Goal: Task Accomplishment & Management: Manage account settings

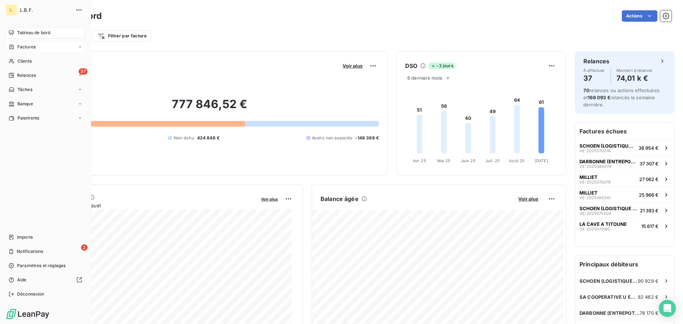
click at [37, 45] on div "Factures" at bounding box center [45, 46] width 79 height 11
click at [44, 62] on div "Factures" at bounding box center [49, 60] width 71 height 11
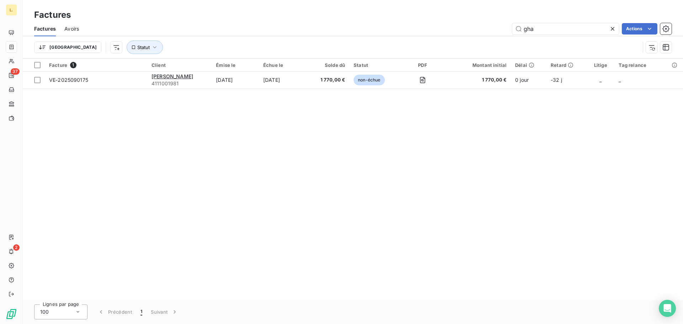
drag, startPoint x: 555, startPoint y: 31, endPoint x: 506, endPoint y: 34, distance: 49.6
click at [506, 34] on div "Factures Avoirs gha Actions" at bounding box center [353, 28] width 660 height 15
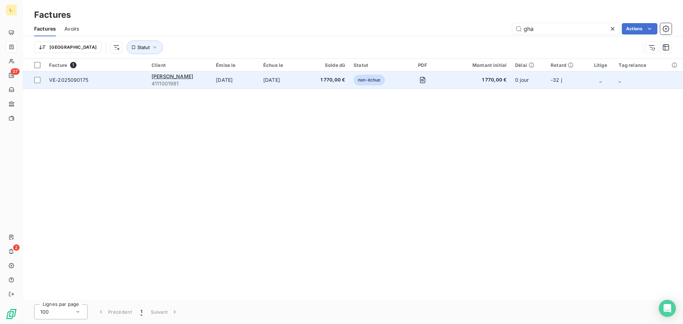
click at [172, 82] on span "4111001981" at bounding box center [179, 83] width 56 height 7
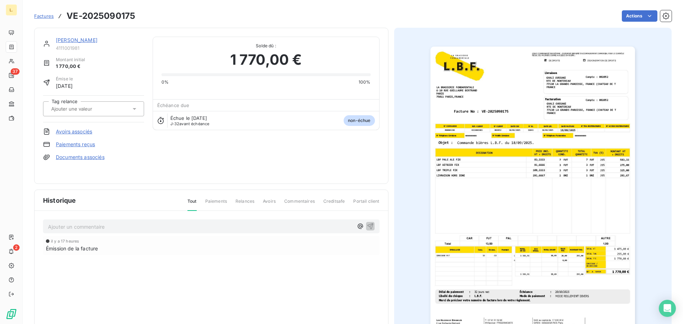
drag, startPoint x: 51, startPoint y: 31, endPoint x: 62, endPoint y: 23, distance: 13.5
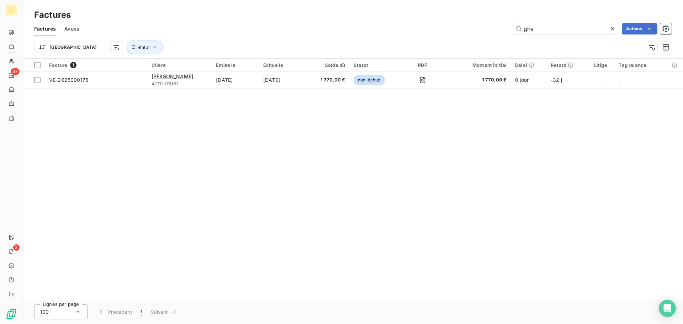
drag, startPoint x: 515, startPoint y: 35, endPoint x: 499, endPoint y: 35, distance: 15.3
click at [500, 35] on div "Factures Avoirs gha Actions" at bounding box center [353, 28] width 660 height 15
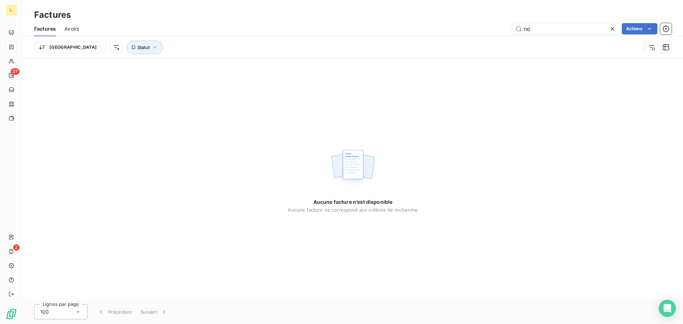
type input "n"
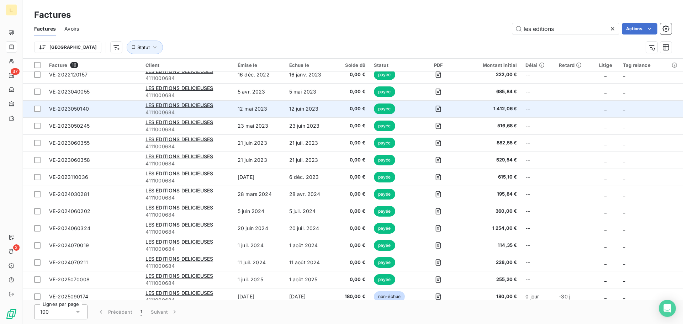
scroll to position [45, 0]
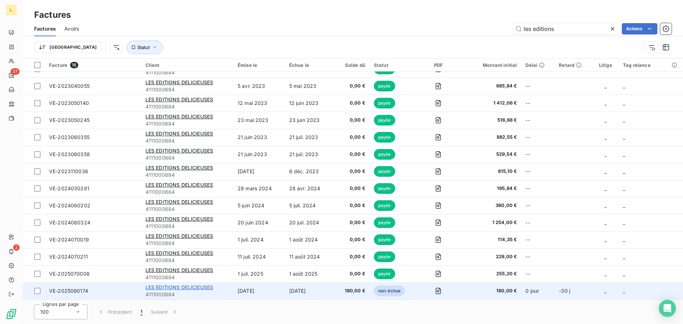
type input "les editions"
click at [168, 288] on span "LES EDITIONS DELICIEUSES" at bounding box center [179, 287] width 68 height 6
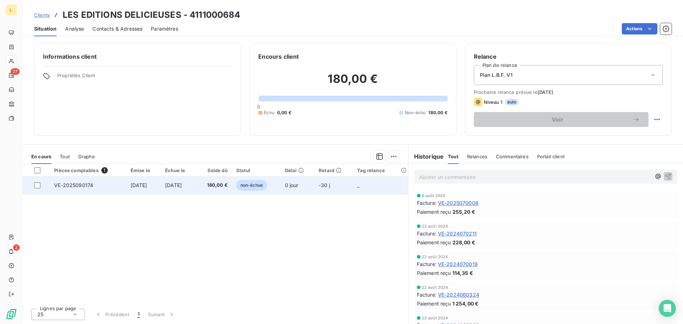
click at [93, 182] on td "VE-2025090174" at bounding box center [88, 185] width 76 height 17
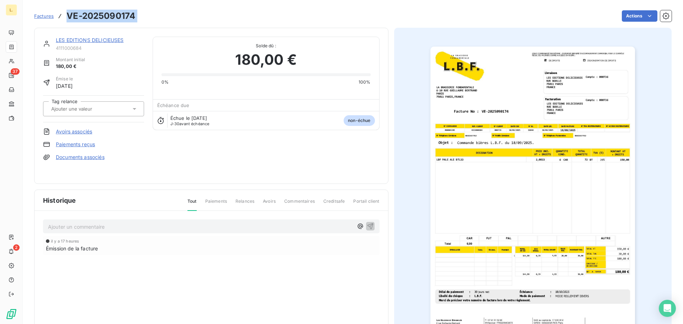
drag, startPoint x: 152, startPoint y: 11, endPoint x: 66, endPoint y: 18, distance: 86.7
click at [66, 18] on div "Factures VE-2025090174 Actions" at bounding box center [352, 16] width 637 height 15
copy section "VE-2025090174 Actions"
click at [228, 165] on div "LES EDITIONS DELICIEUSES 4111000684 Montant initial 180,00 € Émise le 18 sept. …" at bounding box center [211, 106] width 336 height 138
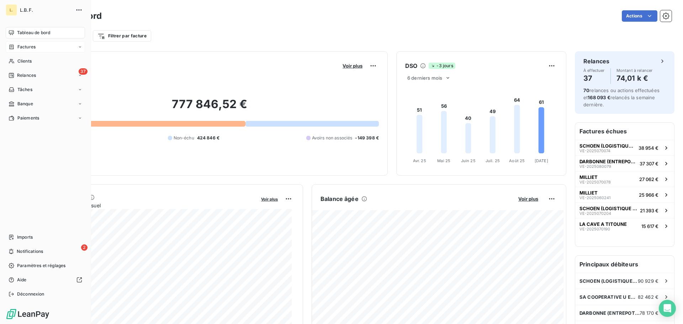
click at [30, 48] on span "Factures" at bounding box center [26, 47] width 18 height 6
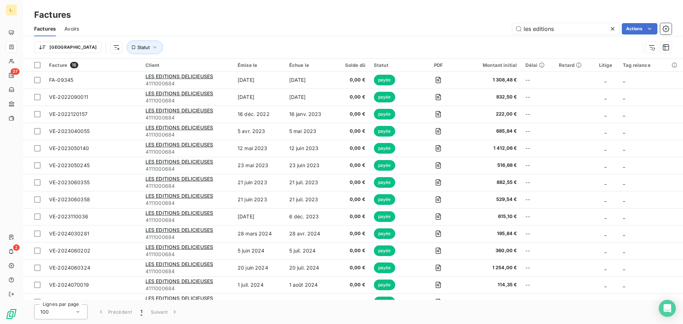
click at [394, 25] on div "les editions Actions" at bounding box center [379, 28] width 584 height 11
drag, startPoint x: 611, startPoint y: 28, endPoint x: 430, endPoint y: 31, distance: 181.4
click at [446, 25] on div "les editions Actions" at bounding box center [379, 28] width 584 height 11
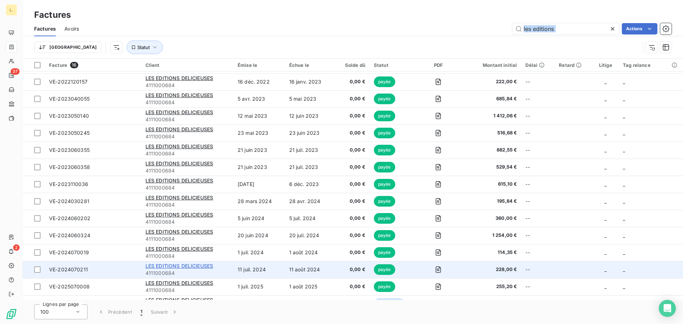
scroll to position [45, 0]
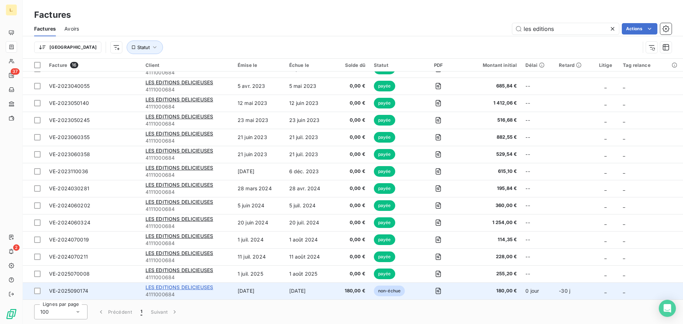
click at [181, 285] on span "LES EDITIONS DELICIEUSES" at bounding box center [179, 287] width 68 height 6
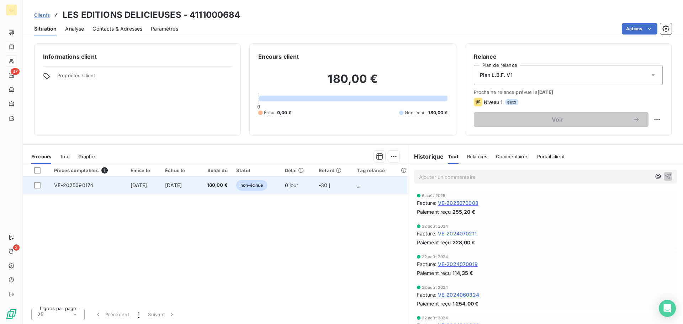
click at [118, 190] on td "VE-2025090174" at bounding box center [88, 185] width 76 height 17
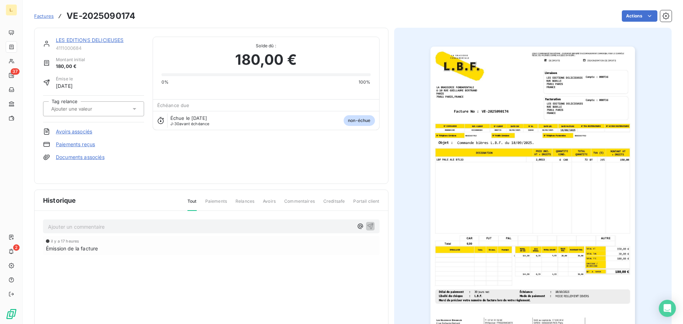
click at [414, 180] on div at bounding box center [533, 191] width 278 height 327
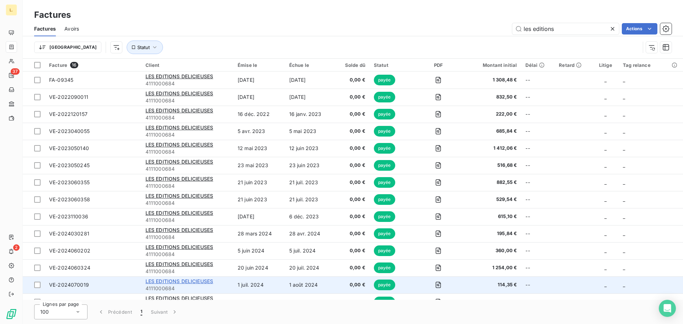
click at [187, 283] on span "LES EDITIONS DELICIEUSES" at bounding box center [179, 281] width 68 height 6
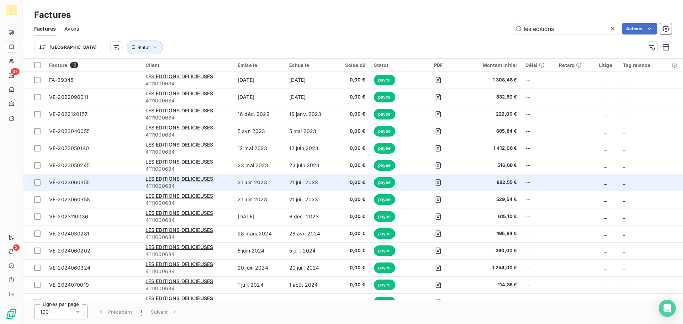
click at [169, 190] on td "LES EDITIONS DELICIEUSES 4111000684" at bounding box center [187, 182] width 92 height 17
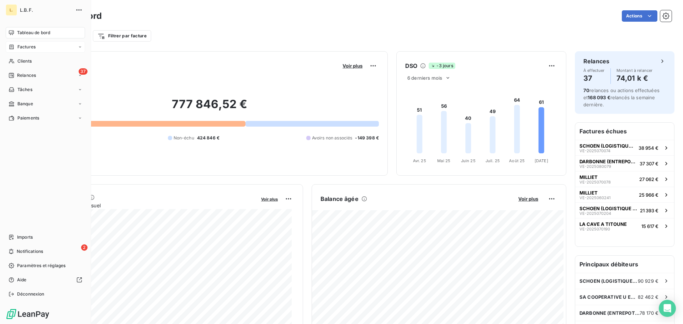
click at [44, 48] on div "Factures" at bounding box center [45, 46] width 79 height 11
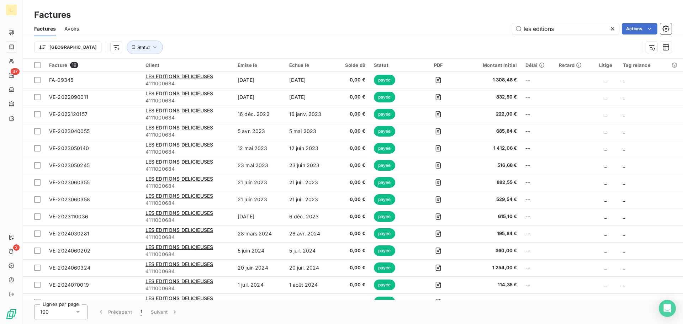
click at [608, 28] on div "les editions" at bounding box center [565, 28] width 107 height 11
click at [610, 28] on icon at bounding box center [612, 28] width 7 height 7
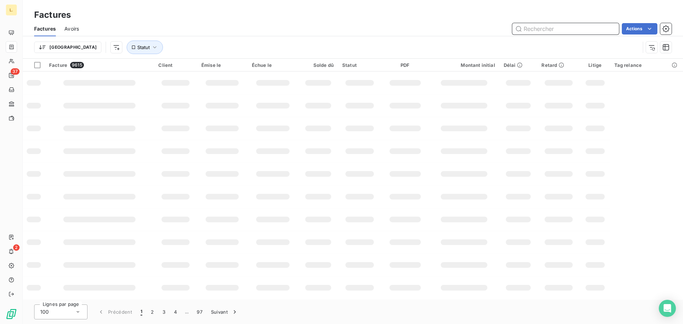
click at [559, 28] on input "text" at bounding box center [565, 28] width 107 height 11
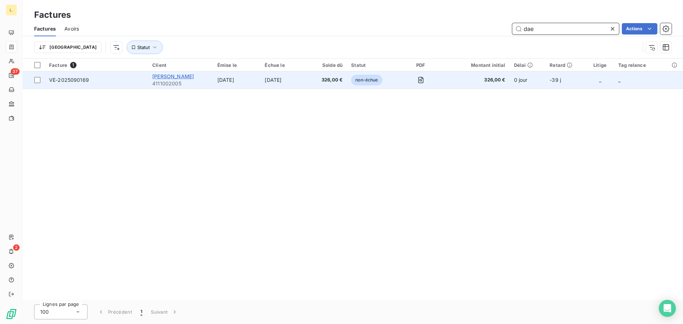
type input "dae"
click at [177, 76] on span "MATHILDE DAEMS" at bounding box center [173, 76] width 42 height 6
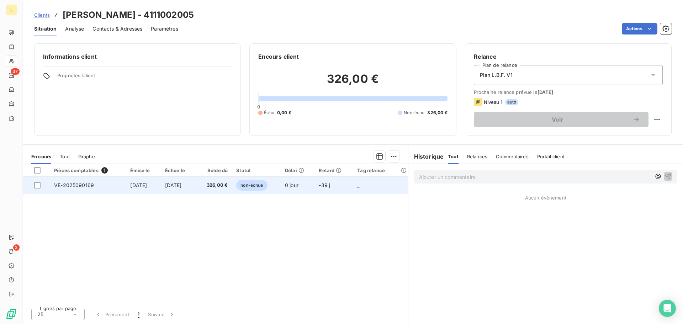
click at [84, 188] on td "VE-2025090169" at bounding box center [88, 185] width 76 height 17
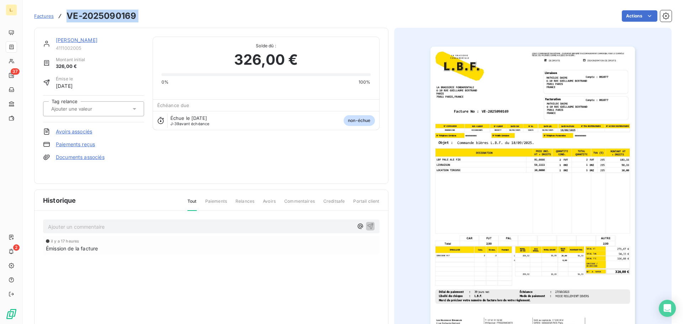
drag, startPoint x: 143, startPoint y: 13, endPoint x: 69, endPoint y: 21, distance: 75.1
click at [69, 21] on div "Factures VE-2025090169 Actions" at bounding box center [352, 16] width 637 height 15
copy section "VE-2025090169 Actions"
click at [542, 198] on img "button" at bounding box center [532, 191] width 204 height 289
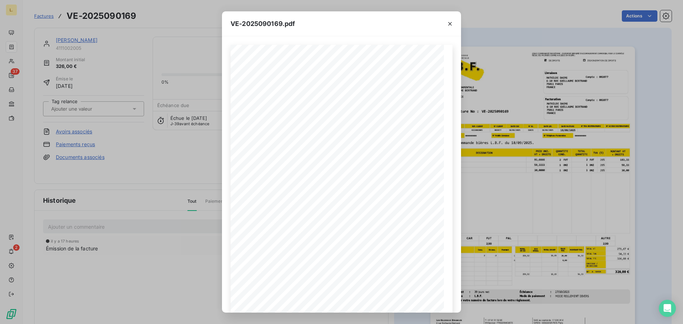
click at [180, 117] on div "VE-2025090169.pdf LA BRASSERIE FONDAMENTALE 6-10 RUE GUILLAUME BERTRAND PARIS 7…" at bounding box center [341, 162] width 683 height 324
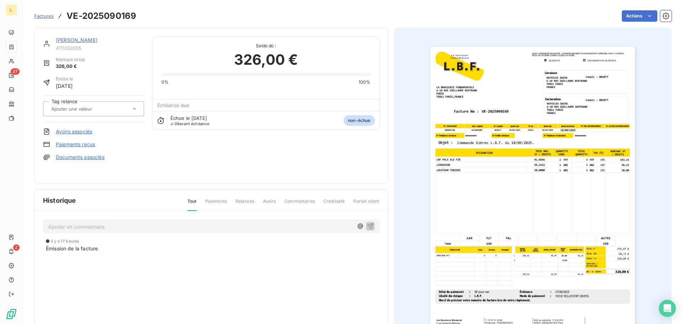
click at [74, 145] on link "Paiements reçus" at bounding box center [75, 144] width 39 height 7
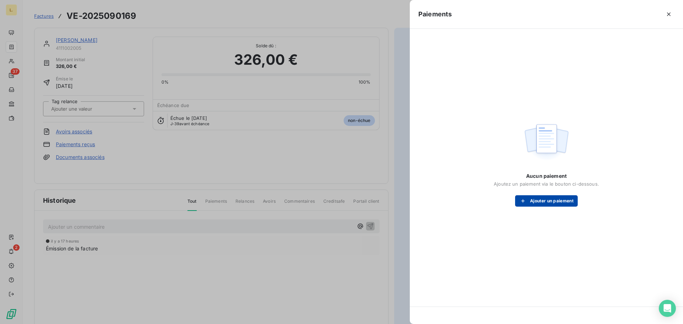
click at [534, 206] on button "Ajouter un paiement" at bounding box center [546, 200] width 63 height 11
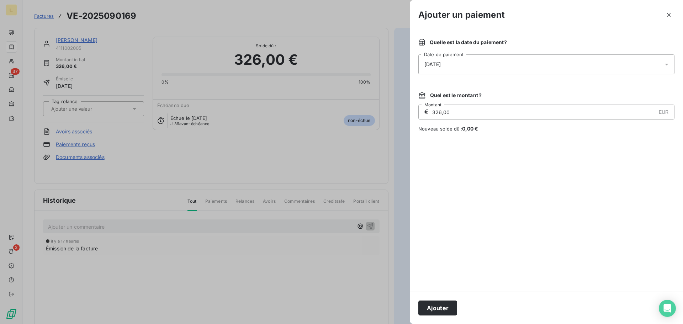
click at [457, 67] on div "18/09/2025" at bounding box center [546, 64] width 256 height 20
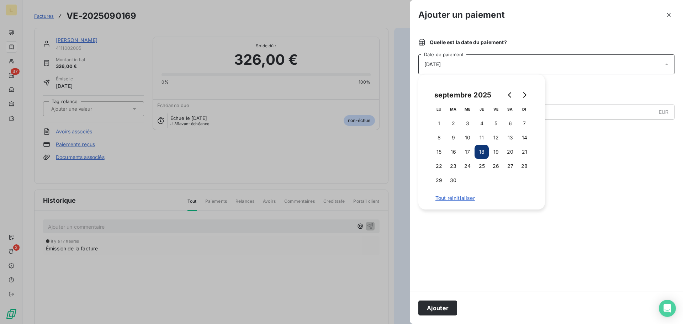
click at [617, 199] on div at bounding box center [546, 212] width 256 height 142
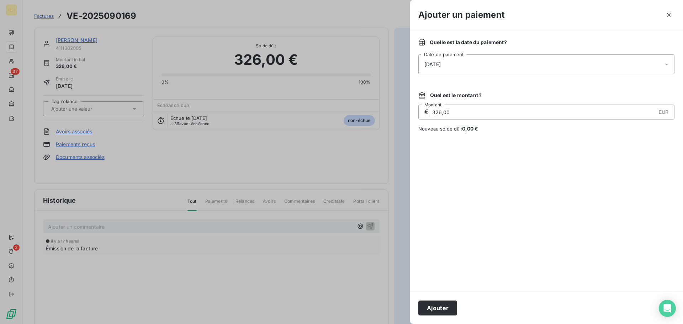
click at [448, 310] on button "Ajouter" at bounding box center [437, 307] width 39 height 15
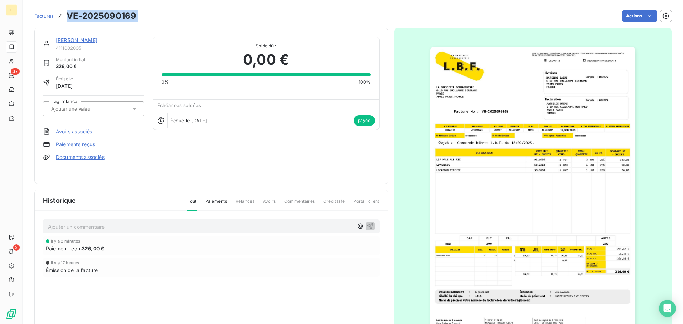
drag, startPoint x: 140, startPoint y: 15, endPoint x: 68, endPoint y: 15, distance: 72.5
click at [68, 15] on div "Factures VE-2025090169 Actions" at bounding box center [352, 16] width 637 height 15
copy section "VE-2025090169 Actions"
click at [186, 153] on div "MATHILDE DAEMS 4111002005 Montant initial 326,00 € Émise le 18 sept. 2025 Tag r…" at bounding box center [211, 106] width 336 height 138
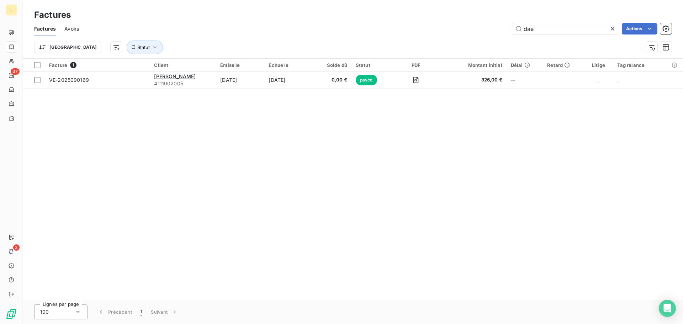
click at [613, 27] on icon at bounding box center [612, 28] width 7 height 7
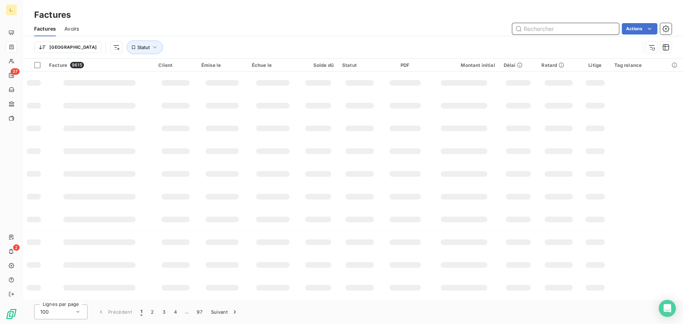
click at [556, 29] on input "text" at bounding box center [565, 28] width 107 height 11
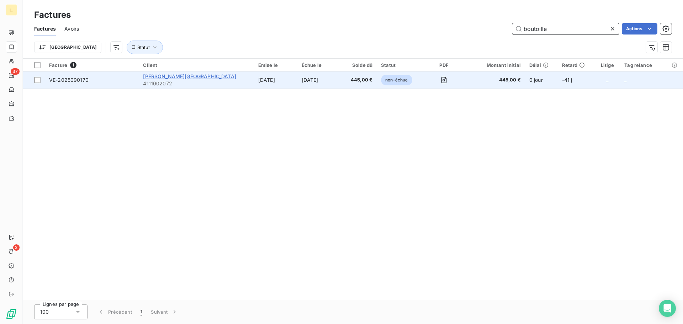
type input "boutoille"
click at [209, 78] on span "QUENTIN BOUTOILLE-BLOIS" at bounding box center [189, 76] width 93 height 6
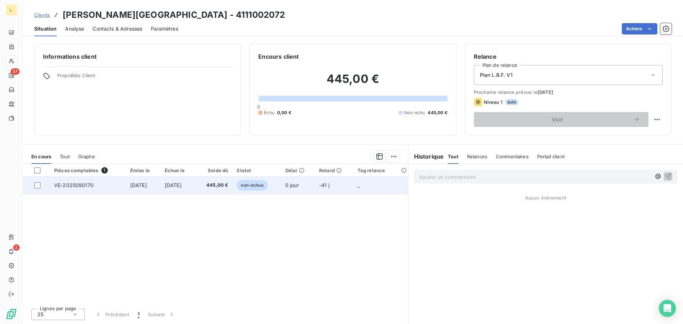
click at [118, 184] on td "VE-2025090170" at bounding box center [88, 185] width 76 height 17
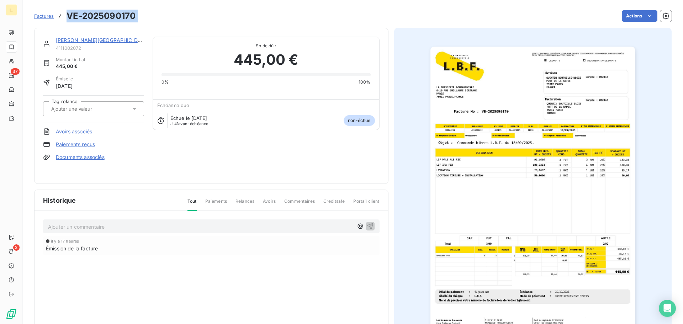
drag, startPoint x: 140, startPoint y: 19, endPoint x: 66, endPoint y: 17, distance: 73.6
click at [66, 17] on div "Factures VE-2025090170 Actions" at bounding box center [352, 16] width 637 height 15
copy section "VE-2025090170 Actions"
click at [79, 143] on link "Paiements reçus" at bounding box center [75, 144] width 39 height 7
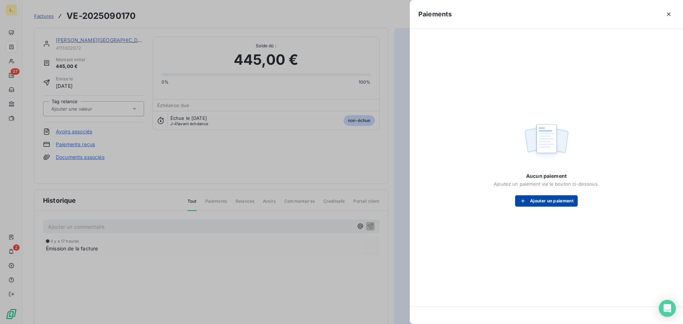
click at [531, 201] on button "Ajouter un paiement" at bounding box center [546, 200] width 63 height 11
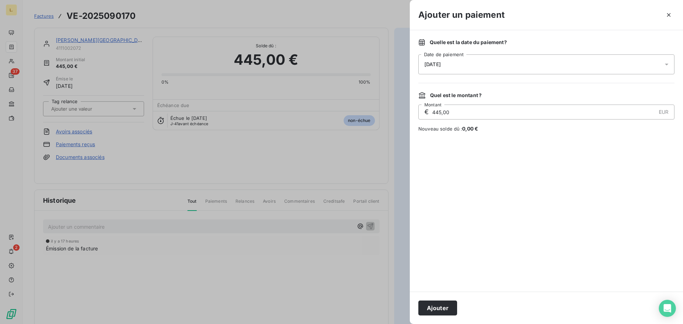
click at [453, 55] on div "18/09/2025" at bounding box center [546, 64] width 256 height 20
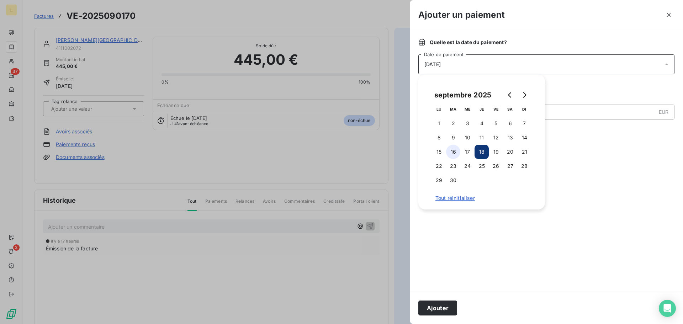
click at [454, 153] on button "16" at bounding box center [453, 152] width 14 height 14
click at [489, 244] on div at bounding box center [546, 212] width 256 height 142
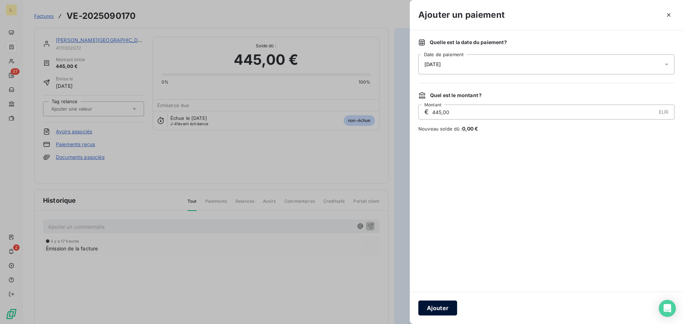
click at [436, 305] on button "Ajouter" at bounding box center [437, 307] width 39 height 15
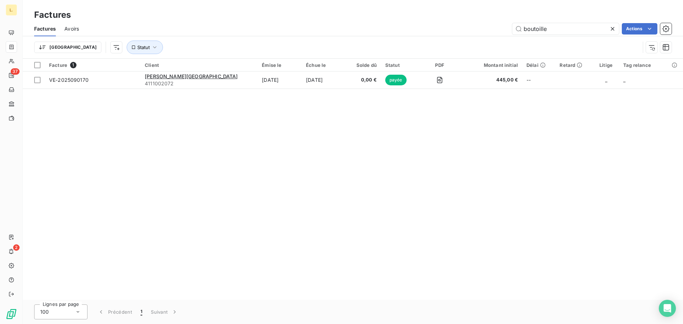
click at [610, 28] on icon at bounding box center [612, 28] width 7 height 7
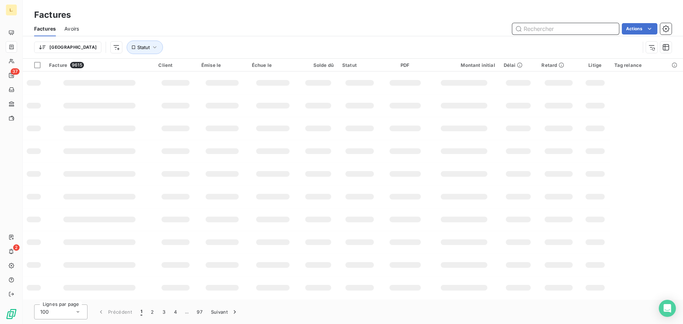
click at [531, 33] on input "text" at bounding box center [565, 28] width 107 height 11
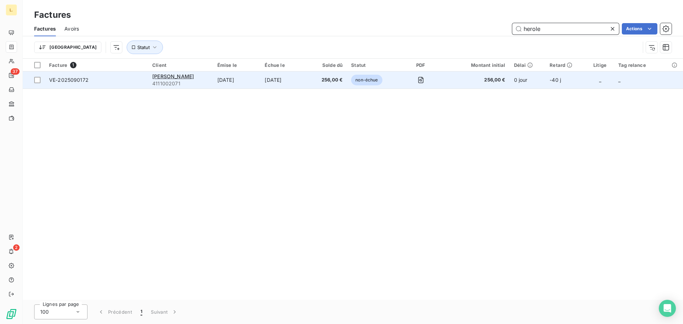
type input "herole"
click at [190, 82] on span "4111002071" at bounding box center [180, 83] width 57 height 7
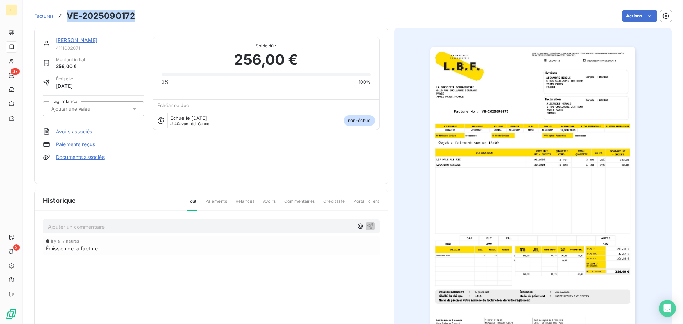
drag, startPoint x: 138, startPoint y: 15, endPoint x: 69, endPoint y: 18, distance: 69.1
click at [68, 18] on div "Factures VE-2025090172 Actions" at bounding box center [352, 16] width 637 height 15
copy h3 "VE-2025090172"
click at [78, 145] on link "Paiements reçus" at bounding box center [75, 144] width 39 height 7
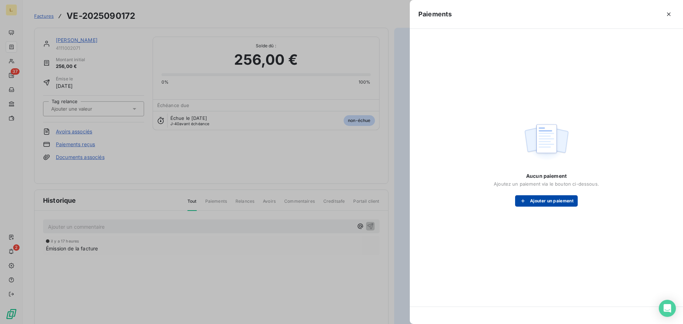
click at [531, 201] on button "Ajouter un paiement" at bounding box center [546, 200] width 63 height 11
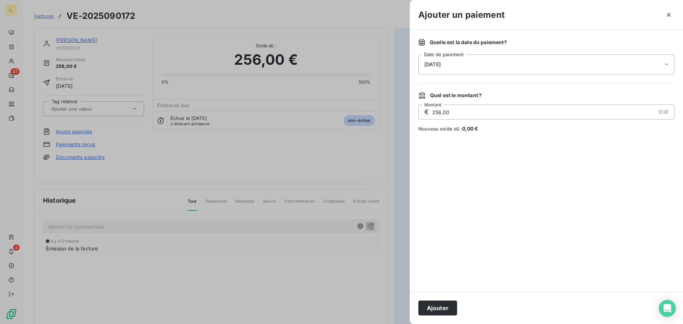
click at [441, 66] on span "18/09/2025" at bounding box center [432, 65] width 16 height 6
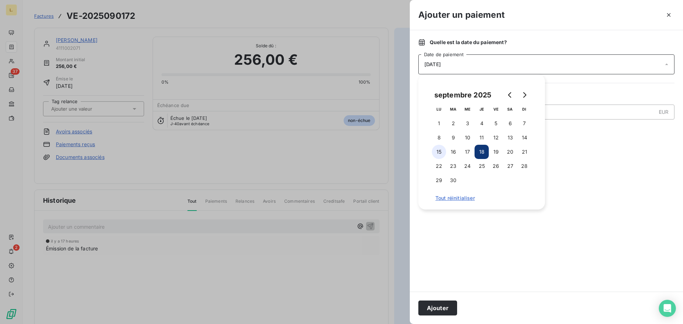
click at [438, 154] on button "15" at bounding box center [439, 152] width 14 height 14
click at [506, 248] on div at bounding box center [546, 212] width 256 height 142
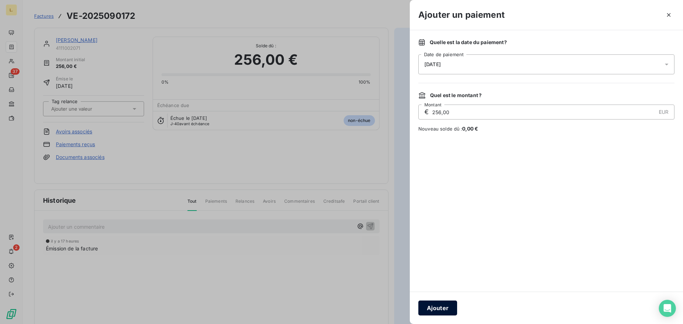
click at [425, 305] on button "Ajouter" at bounding box center [437, 307] width 39 height 15
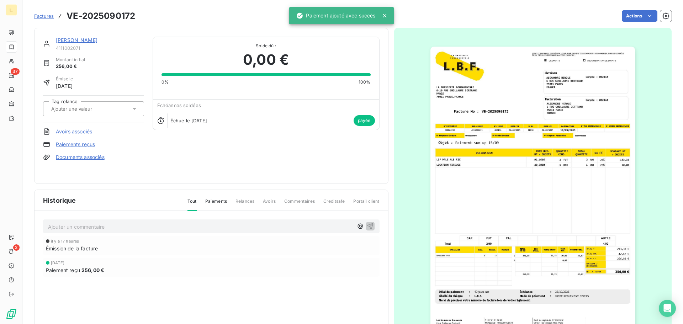
click at [386, 14] on icon at bounding box center [384, 15] width 7 height 7
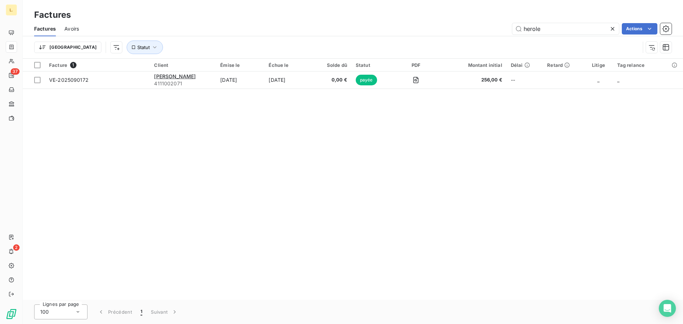
click at [611, 31] on icon at bounding box center [612, 28] width 7 height 7
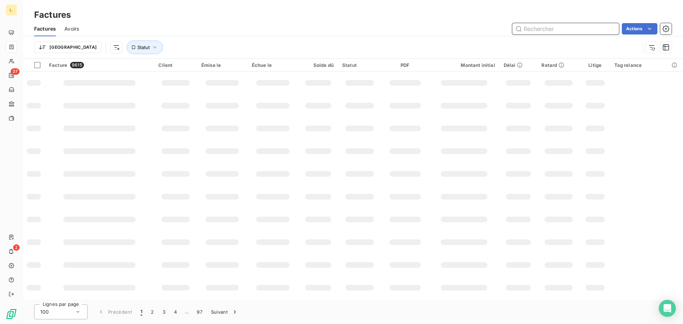
click at [563, 31] on input "text" at bounding box center [565, 28] width 107 height 11
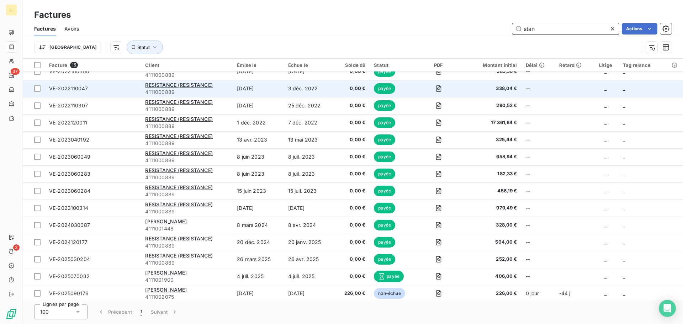
scroll to position [28, 0]
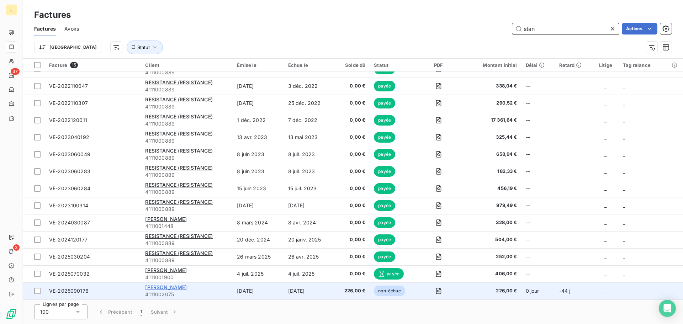
type input "stan"
click at [171, 286] on span "STAN PERNEY" at bounding box center [166, 287] width 42 height 6
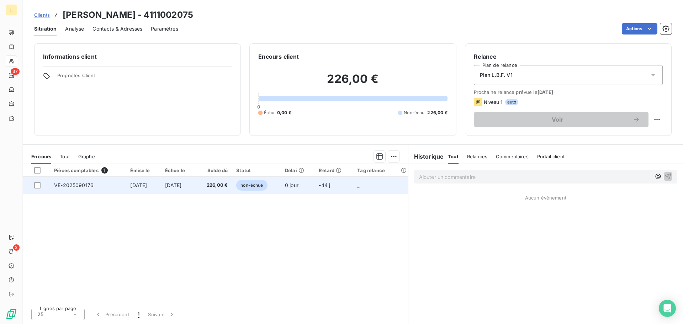
click at [72, 183] on span "VE-2025090176" at bounding box center [73, 185] width 39 height 6
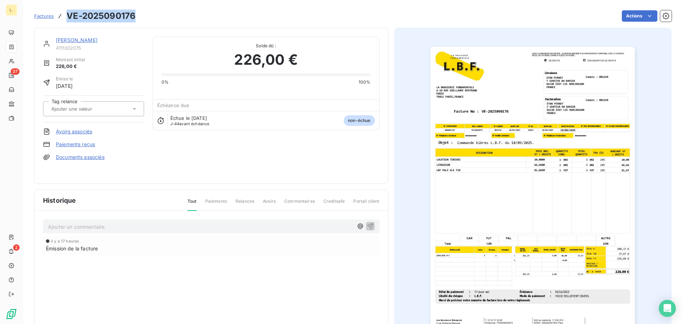
drag, startPoint x: 119, startPoint y: 20, endPoint x: 69, endPoint y: 20, distance: 50.5
click at [69, 20] on div "Factures VE-2025090176 Actions" at bounding box center [352, 16] width 637 height 15
copy h3 "VE-2025090176"
click at [75, 147] on link "Paiements reçus" at bounding box center [75, 144] width 39 height 7
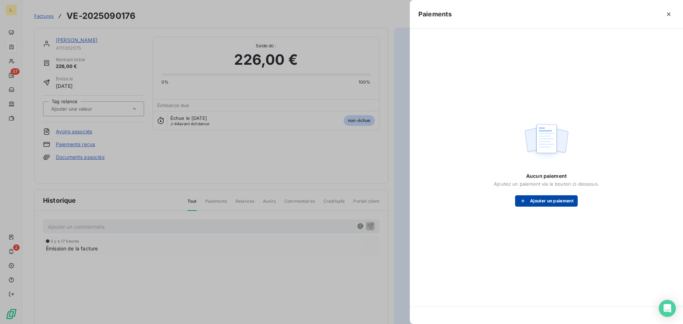
click at [527, 200] on div "button" at bounding box center [524, 200] width 11 height 7
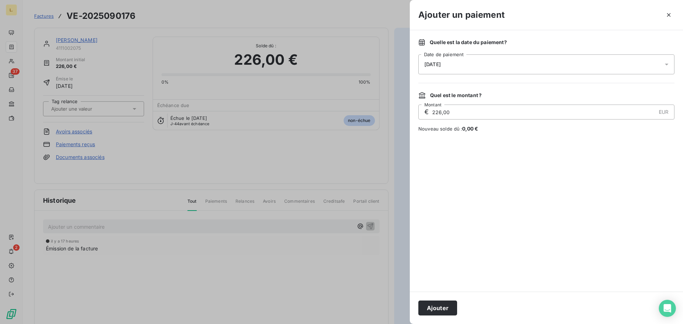
click at [441, 67] on span "18/09/2025" at bounding box center [432, 65] width 16 height 6
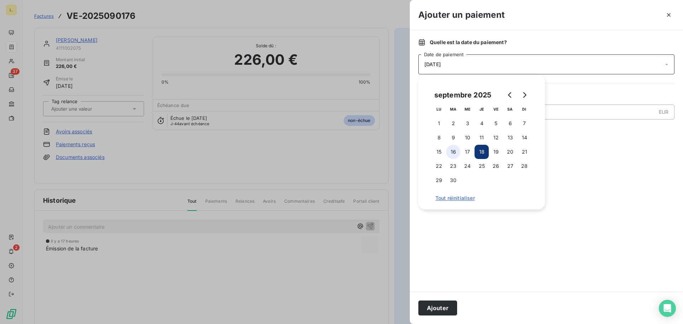
click at [452, 152] on button "16" at bounding box center [453, 152] width 14 height 14
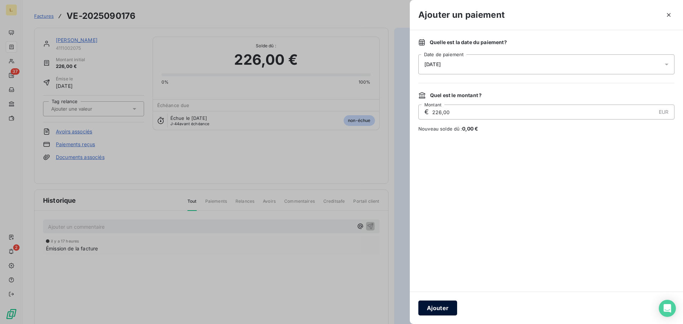
click at [441, 303] on button "Ajouter" at bounding box center [437, 307] width 39 height 15
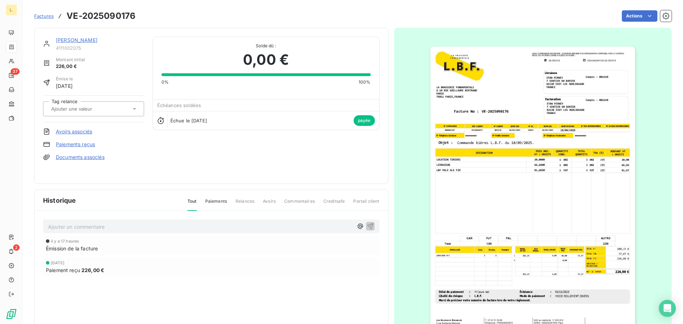
drag, startPoint x: 302, startPoint y: 31, endPoint x: 312, endPoint y: 37, distance: 11.6
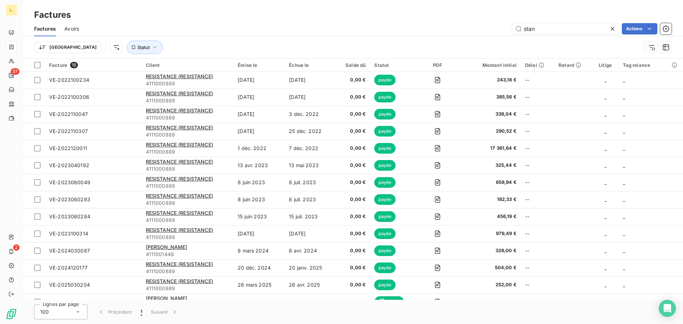
click at [609, 26] on icon at bounding box center [612, 28] width 7 height 7
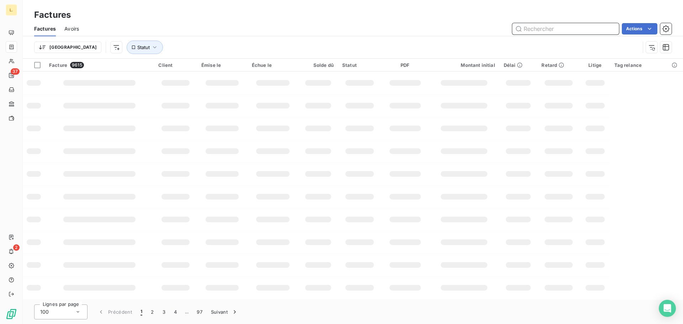
click at [590, 28] on input "text" at bounding box center [565, 28] width 107 height 11
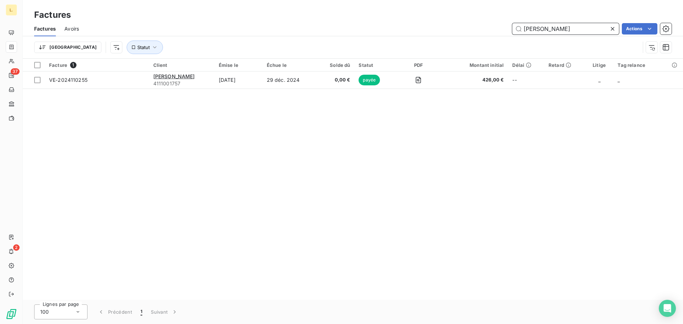
type input "vidal"
click at [611, 27] on icon at bounding box center [612, 28] width 7 height 7
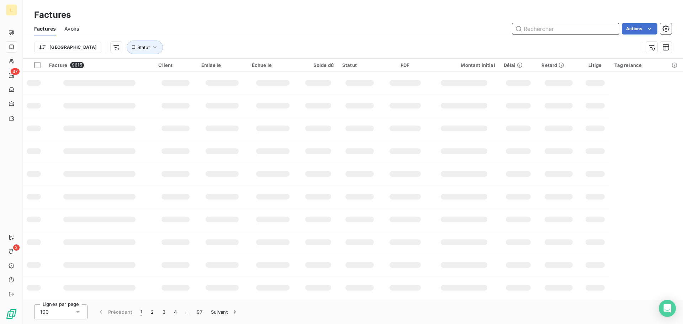
click at [549, 30] on input "text" at bounding box center [565, 28] width 107 height 11
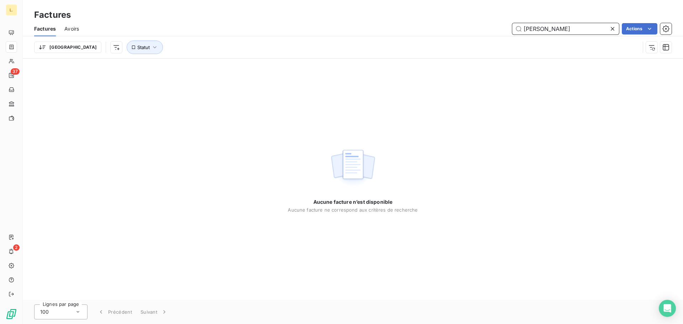
click at [557, 26] on input "VIDAL FRNACE" at bounding box center [565, 28] width 107 height 11
type input "VIDAL FRANCE"
click at [614, 27] on icon at bounding box center [612, 28] width 7 height 7
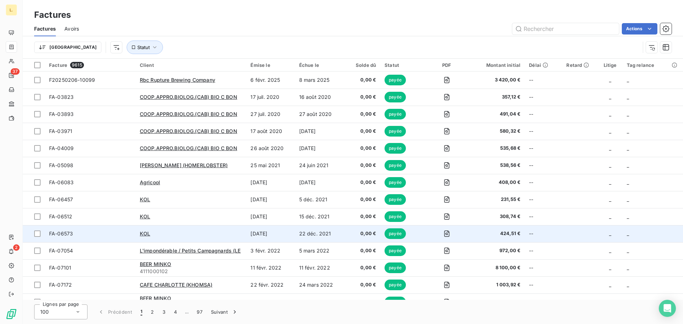
click at [229, 230] on div "KOL" at bounding box center [191, 233] width 102 height 7
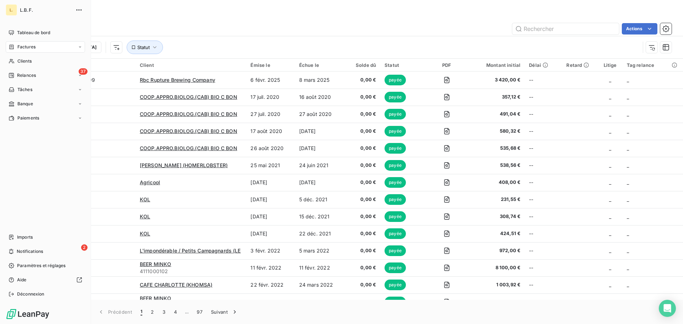
click at [37, 50] on div "Factures" at bounding box center [45, 46] width 79 height 11
click at [66, 44] on div "Factures" at bounding box center [45, 46] width 79 height 11
click at [51, 59] on div "Factures" at bounding box center [49, 60] width 71 height 11
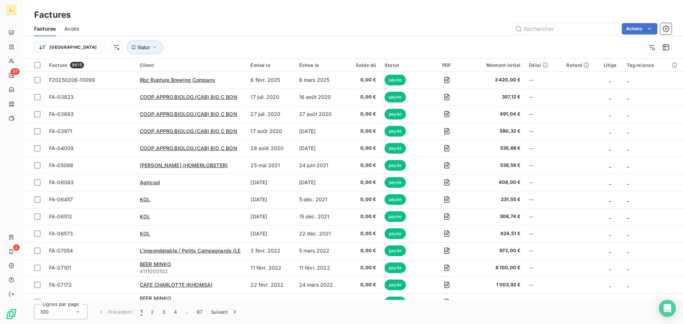
click at [291, 30] on div "Actions" at bounding box center [379, 28] width 584 height 11
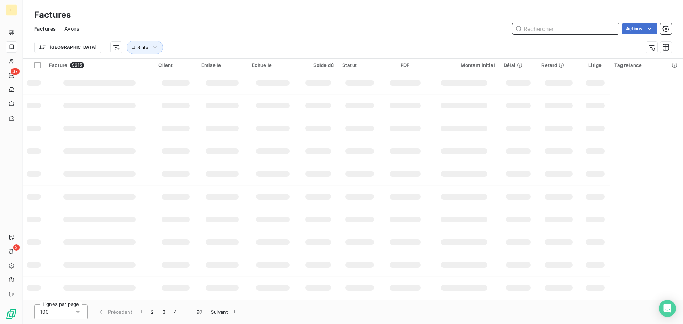
click at [601, 25] on input "text" at bounding box center [565, 28] width 107 height 11
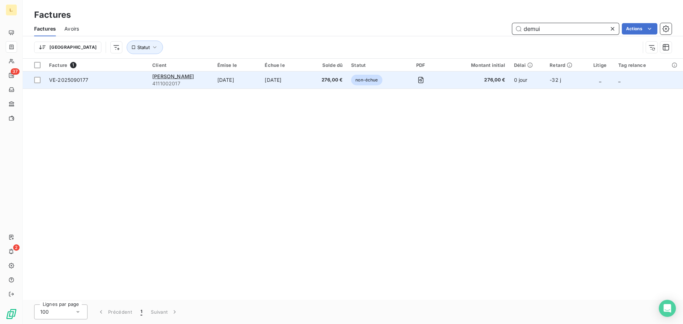
type input "demui"
click at [185, 79] on div "ARTHUR DEMUIJNCK" at bounding box center [180, 76] width 57 height 7
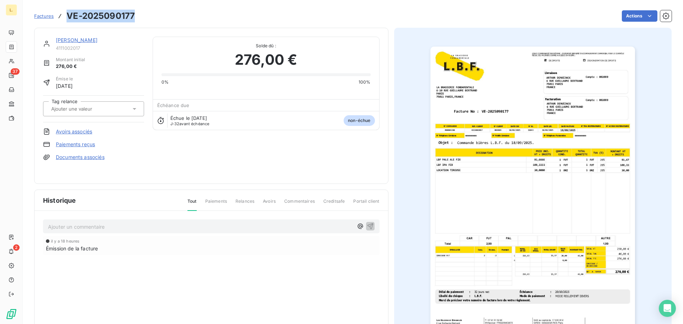
drag, startPoint x: 137, startPoint y: 14, endPoint x: 67, endPoint y: 21, distance: 70.4
click at [67, 21] on div "Factures VE-2025090177 Actions" at bounding box center [352, 16] width 637 height 15
copy h3 "VE-2025090177"
click at [86, 145] on link "Paiements reçus" at bounding box center [75, 144] width 39 height 7
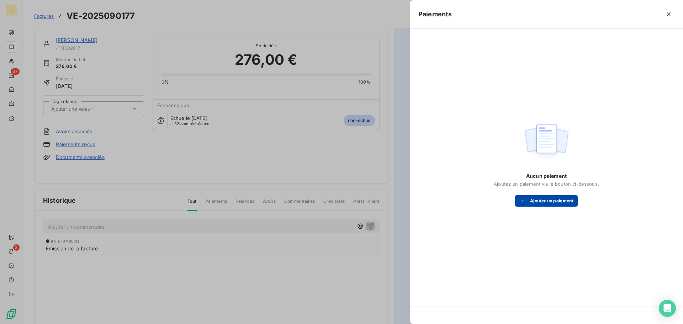
click at [536, 199] on button "Ajouter un paiement" at bounding box center [546, 200] width 63 height 11
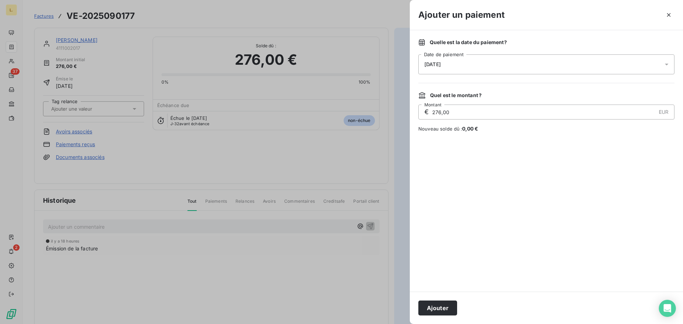
click at [466, 61] on div "18/09/2025" at bounding box center [546, 64] width 256 height 20
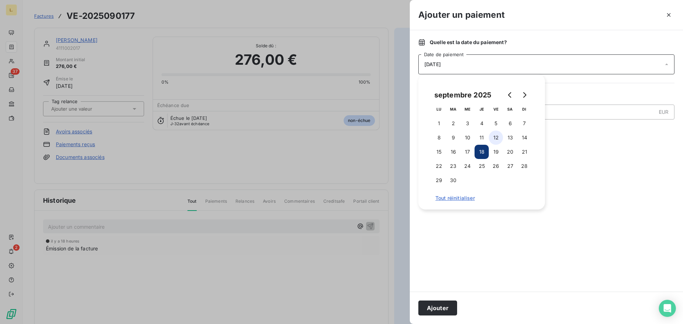
click at [490, 139] on button "12" at bounding box center [496, 138] width 14 height 14
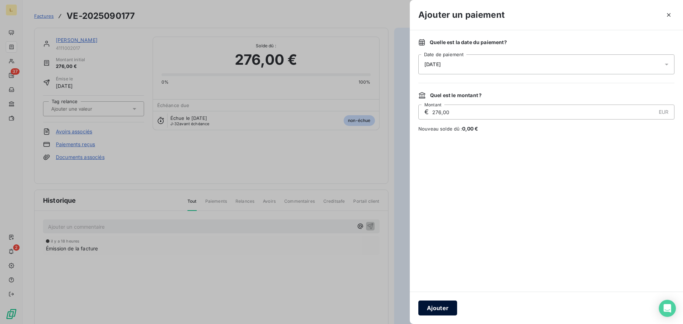
click at [442, 302] on button "Ajouter" at bounding box center [437, 307] width 39 height 15
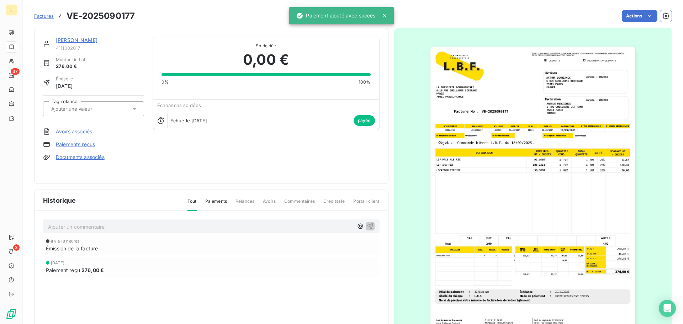
click at [240, 164] on div "ARTHUR DEMUIJNCK 4111002017 Montant initial 276,00 € Émise le 18 sept. 2025 Tag…" at bounding box center [211, 106] width 336 height 138
drag, startPoint x: 240, startPoint y: 165, endPoint x: 237, endPoint y: 162, distance: 3.8
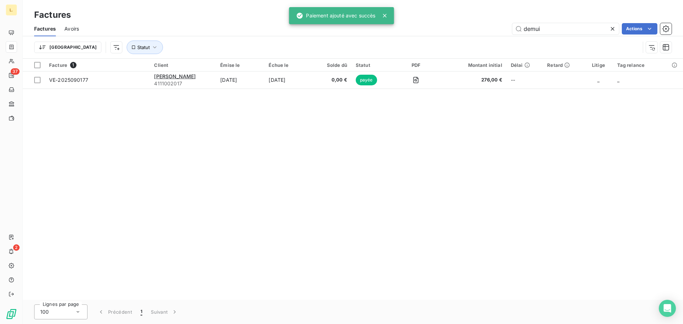
click at [611, 24] on div at bounding box center [614, 28] width 10 height 11
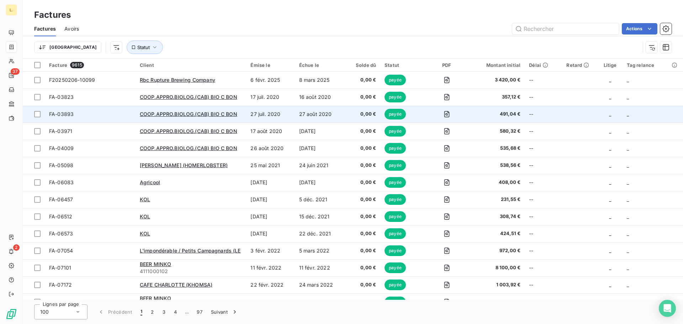
drag, startPoint x: 454, startPoint y: 90, endPoint x: 471, endPoint y: 106, distance: 23.1
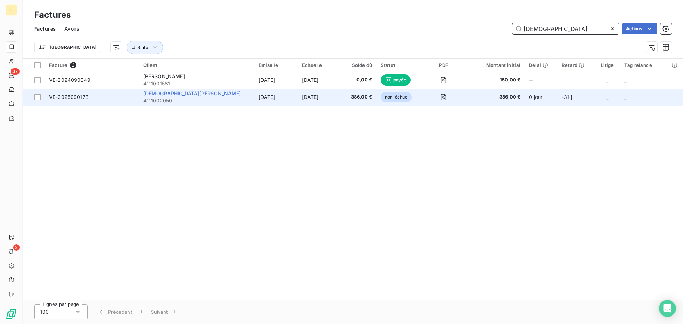
type input "gay"
click at [191, 92] on span "GAY EMMANUELLE" at bounding box center [192, 93] width 98 height 6
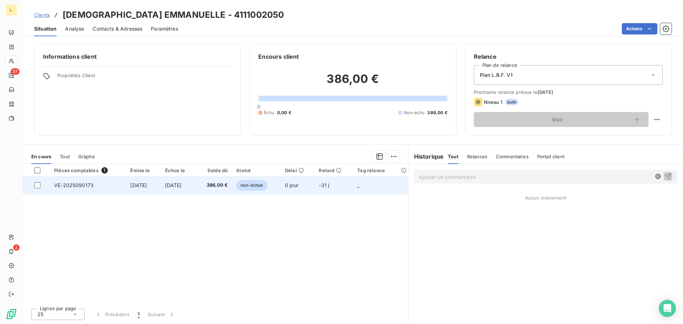
click at [118, 187] on td "VE-2025090173" at bounding box center [88, 185] width 76 height 17
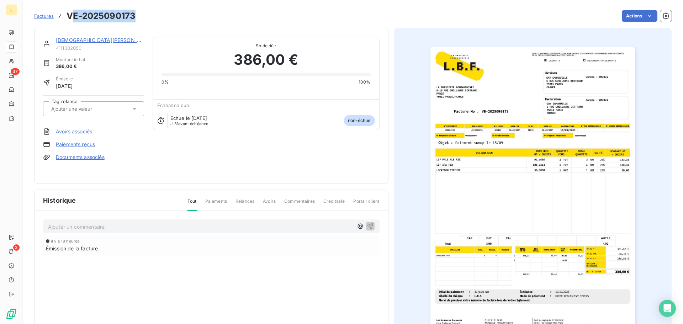
drag, startPoint x: 134, startPoint y: 14, endPoint x: 70, endPoint y: 14, distance: 63.7
click at [70, 14] on h3 "VE-2025090173" at bounding box center [100, 16] width 69 height 13
drag, startPoint x: 70, startPoint y: 14, endPoint x: 123, endPoint y: 20, distance: 53.7
click at [123, 20] on h3 "VE-2025090173" at bounding box center [100, 16] width 69 height 13
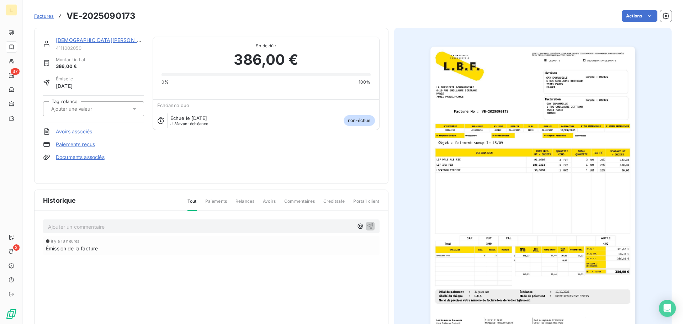
click at [79, 142] on link "Paiements reçus" at bounding box center [75, 144] width 39 height 7
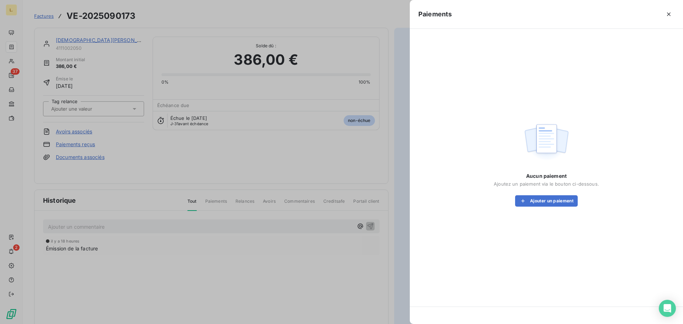
click at [550, 208] on div "Aucun paiement Ajoutez un paiement via le bouton ci-dessous. Ajouter un paiement" at bounding box center [546, 163] width 256 height 252
click at [547, 205] on button "Ajouter un paiement" at bounding box center [546, 200] width 63 height 11
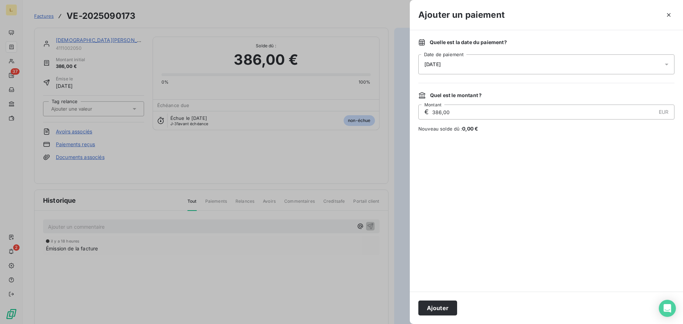
click at [441, 63] on span "18/09/2025" at bounding box center [432, 65] width 16 height 6
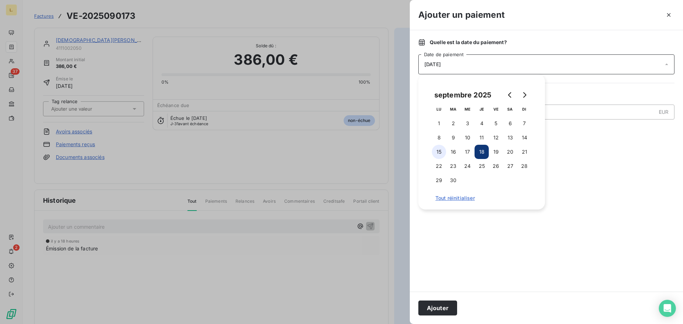
click at [436, 148] on button "15" at bounding box center [439, 152] width 14 height 14
click at [424, 308] on button "Ajouter" at bounding box center [437, 307] width 39 height 15
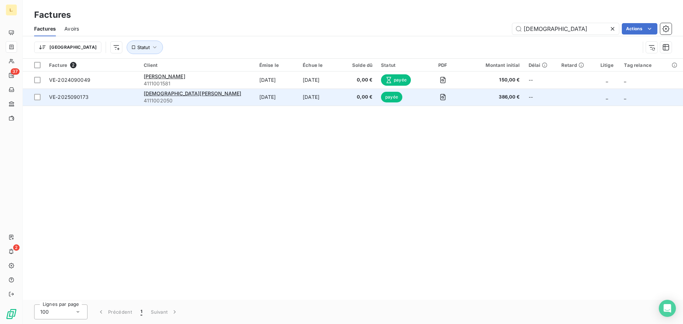
click at [171, 101] on span "4111002050" at bounding box center [197, 100] width 107 height 7
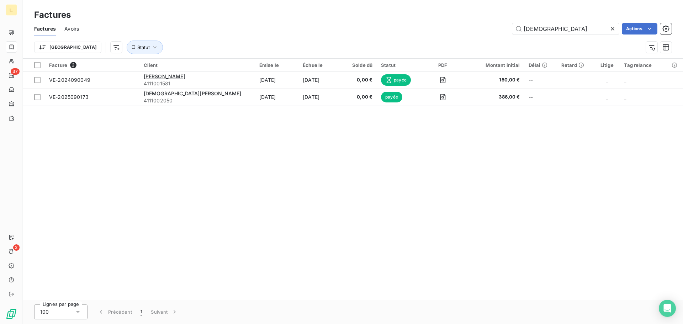
click at [615, 29] on icon at bounding box center [612, 28] width 7 height 7
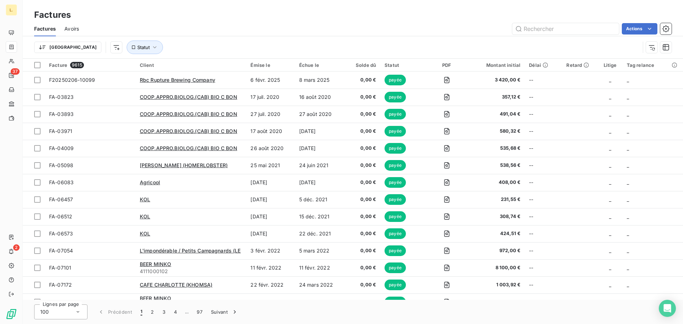
drag, startPoint x: 292, startPoint y: 0, endPoint x: 496, endPoint y: 19, distance: 204.6
click at [496, 19] on div "Factures" at bounding box center [353, 15] width 660 height 13
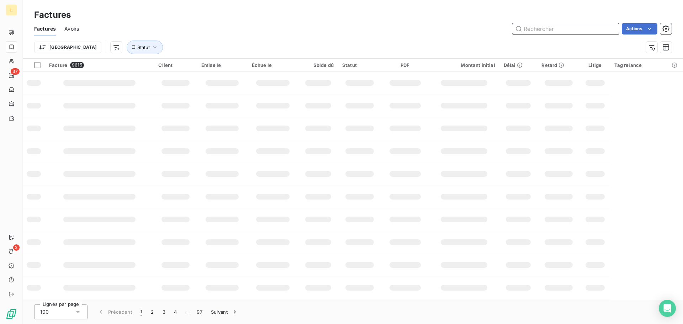
click at [566, 33] on input "text" at bounding box center [565, 28] width 107 height 11
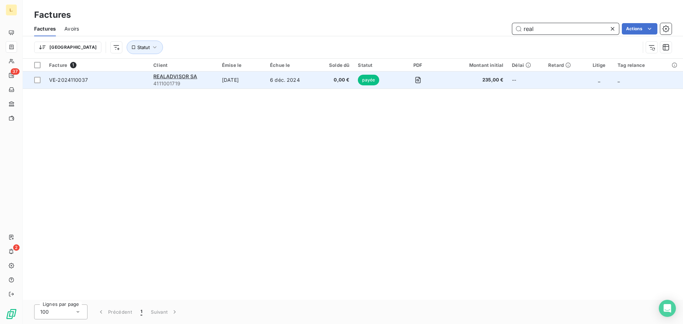
type input "real"
click at [179, 72] on td "REALADVISOR SA 4111001719" at bounding box center [183, 79] width 69 height 17
click at [189, 78] on span "REALADVISOR SA" at bounding box center [175, 76] width 44 height 6
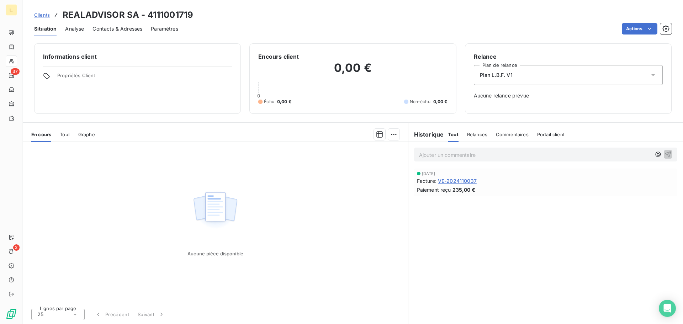
click at [453, 177] on span "VE-2024110037" at bounding box center [457, 180] width 39 height 7
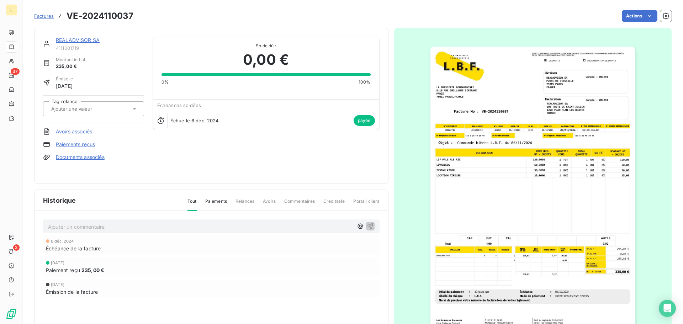
click at [556, 158] on img "button" at bounding box center [532, 191] width 204 height 289
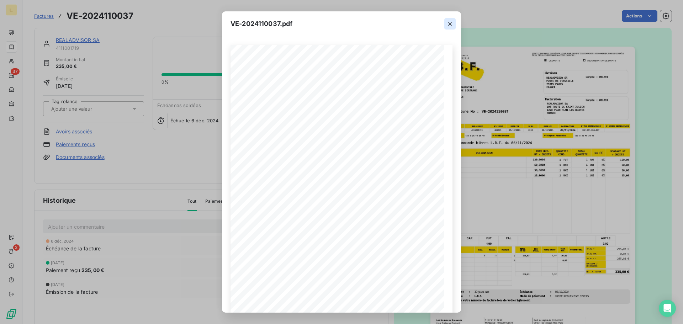
click at [449, 21] on icon "button" at bounding box center [449, 23] width 7 height 7
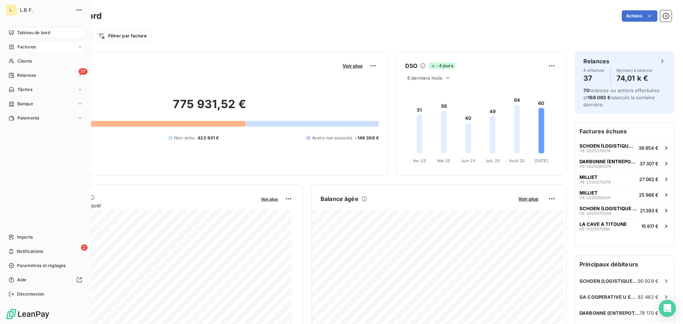
click at [37, 50] on div "Factures" at bounding box center [45, 46] width 79 height 11
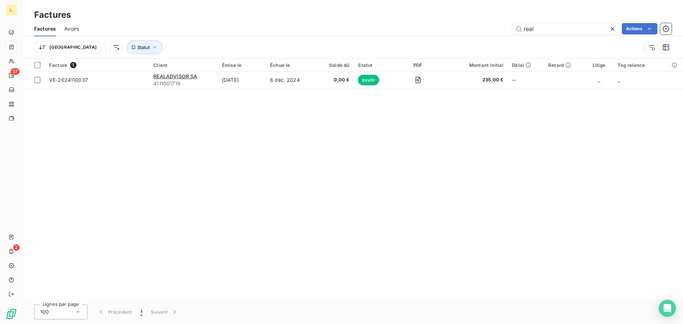
drag, startPoint x: 537, startPoint y: 28, endPoint x: 494, endPoint y: 28, distance: 42.3
click at [493, 28] on div "real Actions" at bounding box center [379, 28] width 584 height 11
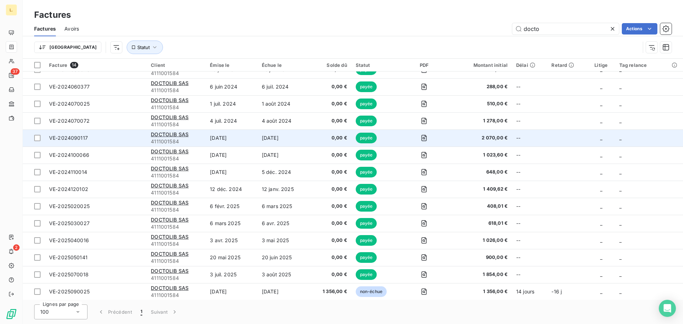
scroll to position [11, 0]
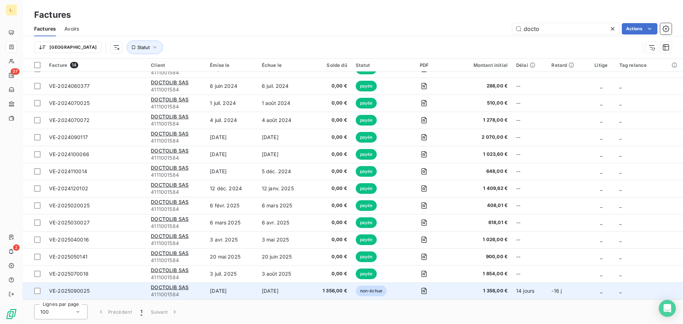
type input "docto"
click at [199, 291] on span "4111001584" at bounding box center [176, 294] width 50 height 7
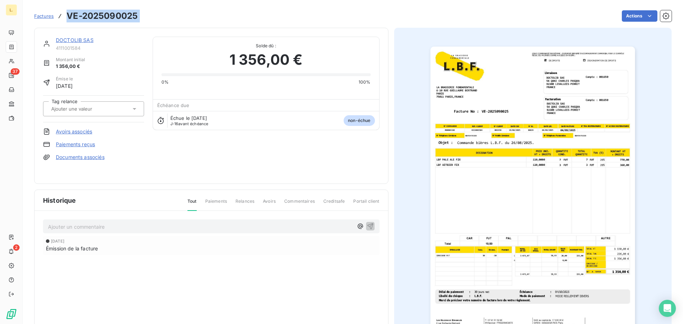
drag, startPoint x: 142, startPoint y: 18, endPoint x: 63, endPoint y: 11, distance: 79.2
click at [63, 11] on div "Factures VE-2025090025 Actions" at bounding box center [352, 16] width 637 height 15
copy section "VE-2025090025 Actions"
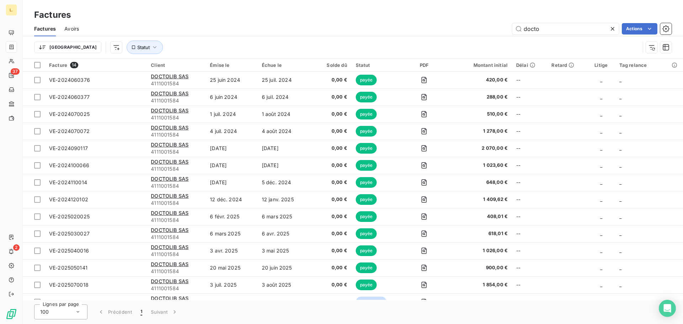
drag, startPoint x: 552, startPoint y: 23, endPoint x: 493, endPoint y: 25, distance: 59.4
click at [493, 25] on div "docto Actions" at bounding box center [379, 28] width 584 height 11
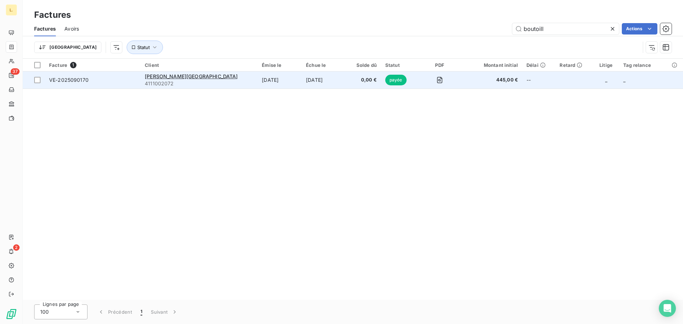
type input "boutoill"
click at [220, 80] on span "4111002072" at bounding box center [199, 83] width 108 height 7
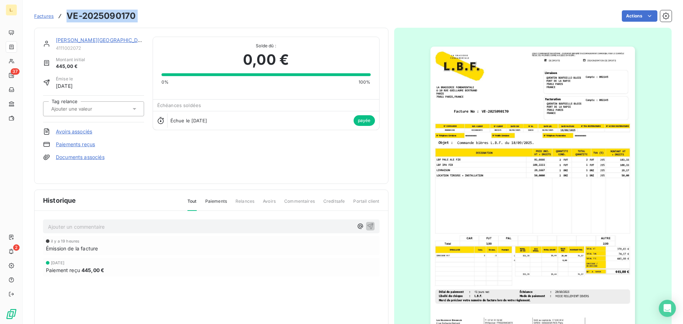
drag, startPoint x: 141, startPoint y: 16, endPoint x: 60, endPoint y: 12, distance: 81.5
click at [60, 12] on div "Factures VE-2025090170 Actions" at bounding box center [352, 16] width 637 height 15
copy section "VE-2025090170 Actions"
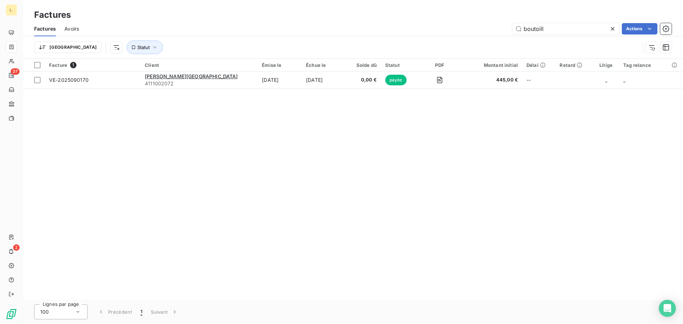
drag, startPoint x: 551, startPoint y: 27, endPoint x: 481, endPoint y: 31, distance: 69.8
click at [481, 31] on div "boutoill Actions" at bounding box center [379, 28] width 584 height 11
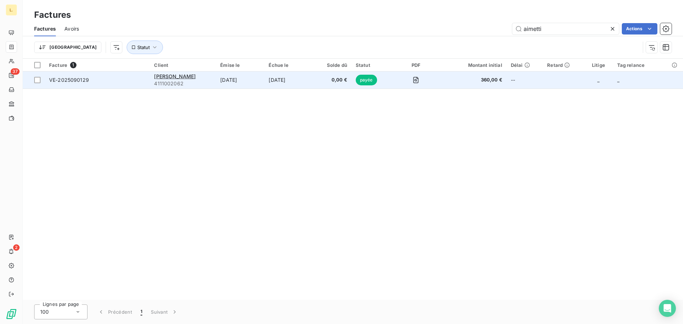
type input "aimetti"
click at [196, 73] on div "FADIL AIMETTI" at bounding box center [183, 76] width 58 height 7
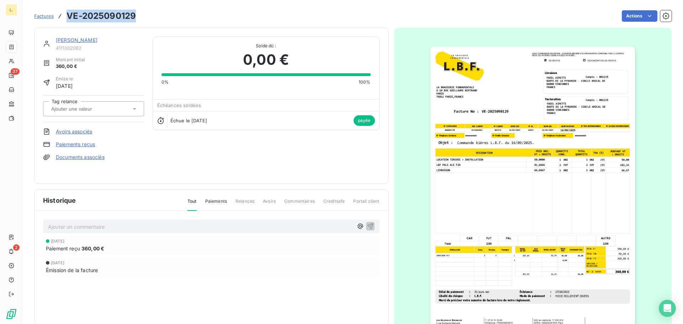
drag, startPoint x: 133, startPoint y: 12, endPoint x: 68, endPoint y: 10, distance: 65.5
click at [68, 10] on div "Factures VE-2025090129 Actions" at bounding box center [352, 16] width 637 height 15
copy h3 "VE-2025090129"
drag, startPoint x: 278, startPoint y: 61, endPoint x: 272, endPoint y: 59, distance: 6.4
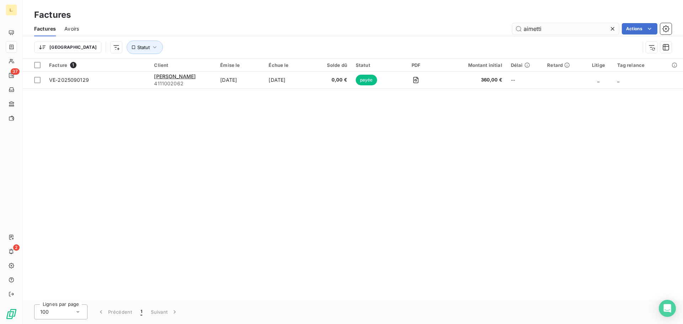
drag, startPoint x: 550, startPoint y: 33, endPoint x: 514, endPoint y: 32, distance: 35.9
click at [514, 32] on input "aimetti" at bounding box center [565, 28] width 107 height 11
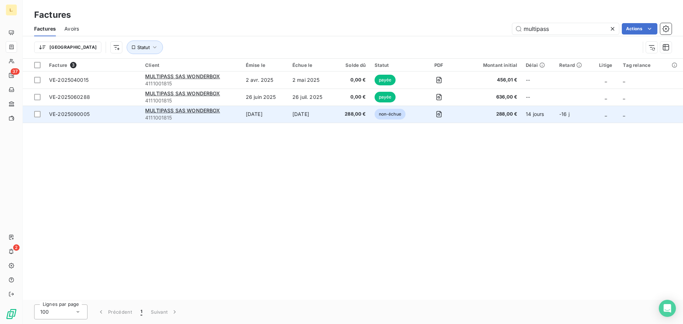
type input "multipass"
click at [311, 116] on td "4 oct. 2025" at bounding box center [311, 114] width 46 height 17
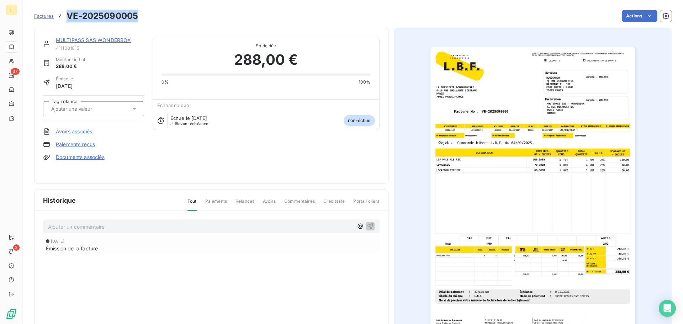
drag, startPoint x: 142, startPoint y: 14, endPoint x: 65, endPoint y: 14, distance: 76.5
click at [65, 14] on div "Factures VE-2025090005 Actions" at bounding box center [352, 16] width 637 height 15
copy h3 "VE-2025090005"
drag, startPoint x: 185, startPoint y: 43, endPoint x: 189, endPoint y: 38, distance: 6.3
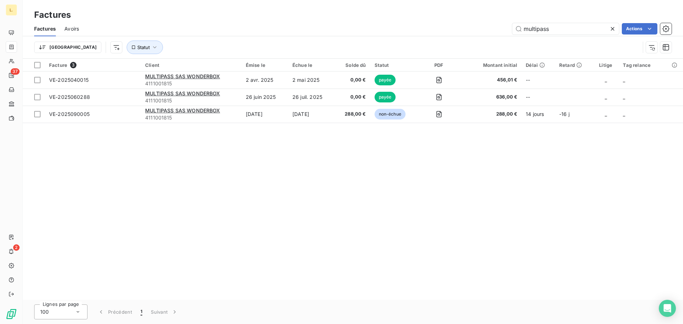
drag, startPoint x: 552, startPoint y: 25, endPoint x: 509, endPoint y: 27, distance: 42.4
click at [509, 27] on div "multipass Actions" at bounding box center [379, 28] width 584 height 11
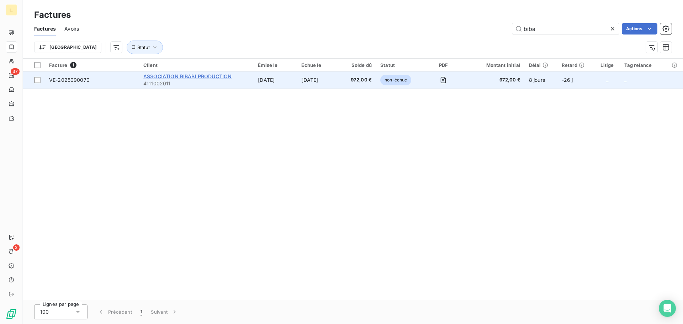
type input "biba"
click at [173, 76] on span "ASSOCIATION BIBABI PRODUCTION" at bounding box center [187, 76] width 88 height 6
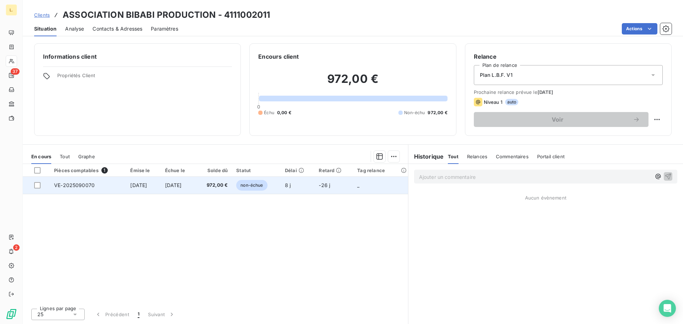
click at [74, 188] on td "VE-2025090070" at bounding box center [88, 185] width 76 height 17
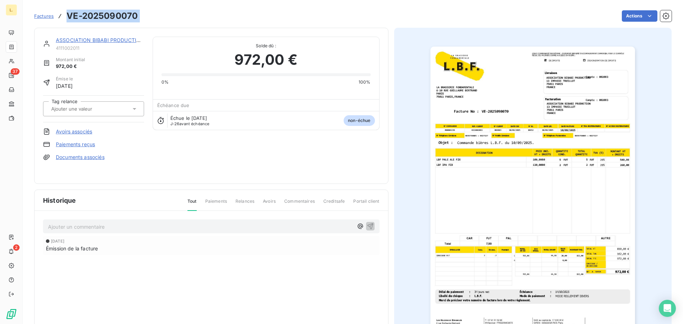
drag, startPoint x: 141, startPoint y: 16, endPoint x: 68, endPoint y: 23, distance: 74.0
click at [68, 23] on div "Factures VE-2025090070 Actions" at bounding box center [352, 16] width 637 height 15
copy section "VE-2025090070 Actions"
drag, startPoint x: 184, startPoint y: 46, endPoint x: 224, endPoint y: 32, distance: 42.5
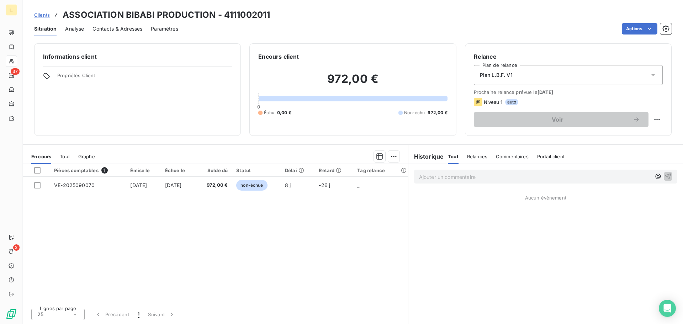
drag, startPoint x: 441, startPoint y: 60, endPoint x: 457, endPoint y: 47, distance: 21.2
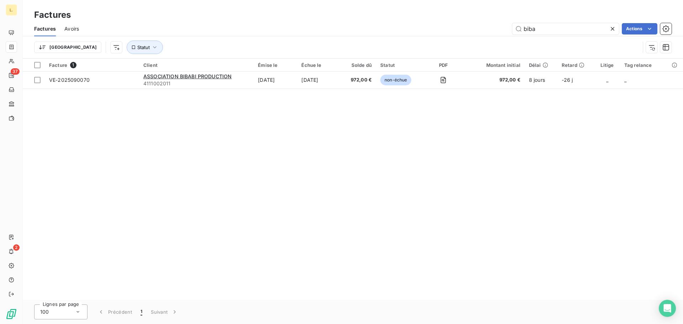
drag, startPoint x: 539, startPoint y: 24, endPoint x: 510, endPoint y: 28, distance: 29.8
click at [510, 28] on div "biba Actions" at bounding box center [379, 28] width 584 height 11
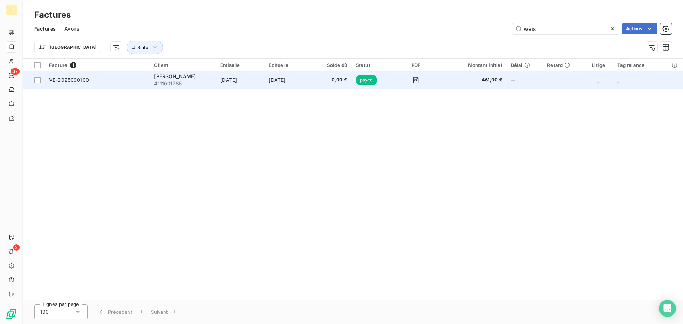
type input "weis"
click at [211, 87] on td "ANNE-MARIE WEIS 4111001785" at bounding box center [183, 79] width 66 height 17
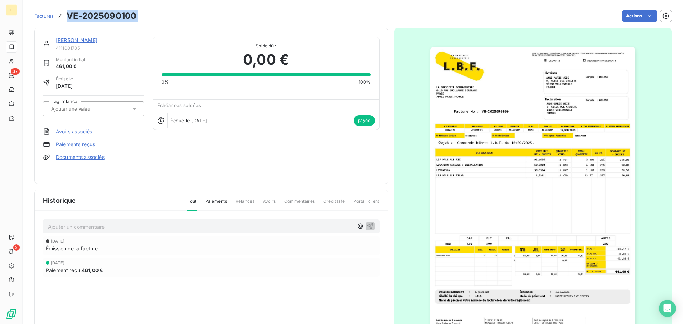
drag, startPoint x: 143, startPoint y: 19, endPoint x: 63, endPoint y: 14, distance: 80.5
click at [63, 14] on div "Factures VE-2025090100 Actions" at bounding box center [352, 16] width 637 height 15
copy section "VE-2025090100 Actions"
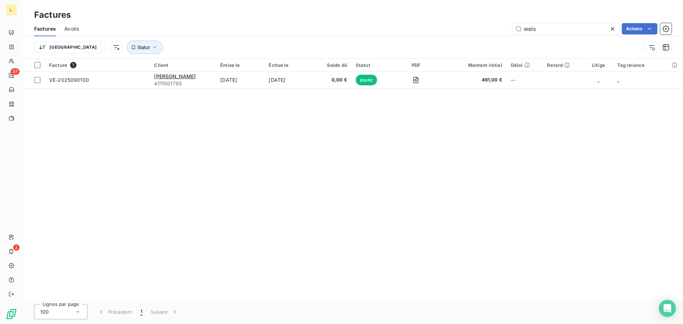
drag, startPoint x: 541, startPoint y: 31, endPoint x: 506, endPoint y: 32, distance: 34.8
click at [506, 32] on div "weis Actions" at bounding box center [379, 28] width 584 height 11
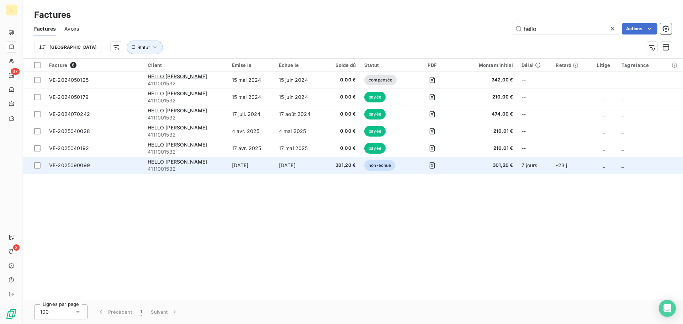
type input "hello"
click at [171, 165] on div "HELLO WATT" at bounding box center [185, 161] width 75 height 7
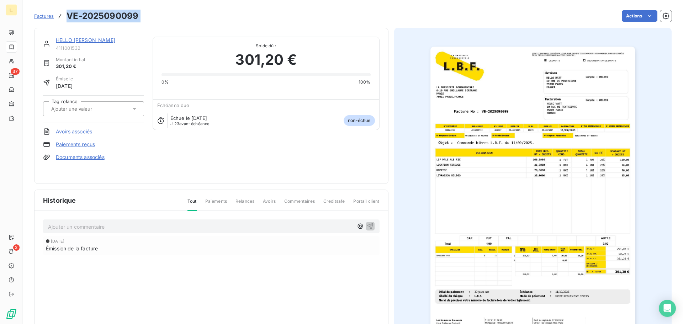
drag, startPoint x: 134, startPoint y: 18, endPoint x: 69, endPoint y: 18, distance: 65.4
click at [69, 18] on div "Factures VE-2025090099 Actions" at bounding box center [352, 16] width 637 height 15
copy section "VE-2025090099 Actions"
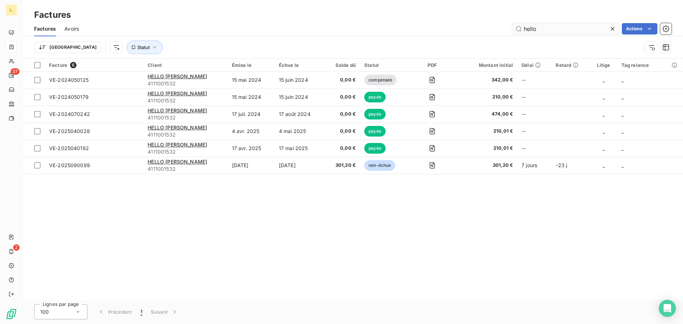
drag, startPoint x: 536, startPoint y: 28, endPoint x: 512, endPoint y: 31, distance: 24.3
click at [511, 31] on div "hello Actions" at bounding box center [379, 28] width 584 height 11
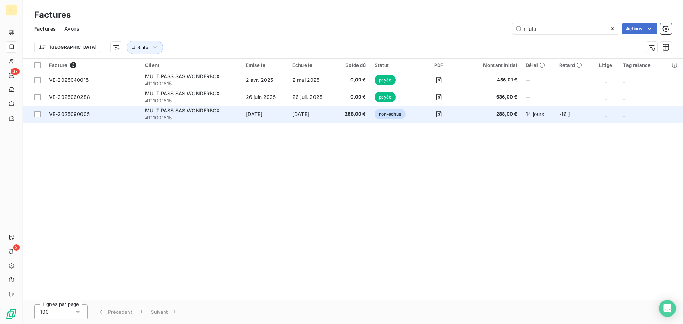
type input "multi"
click at [281, 117] on td "4 sept. 2025" at bounding box center [264, 114] width 47 height 17
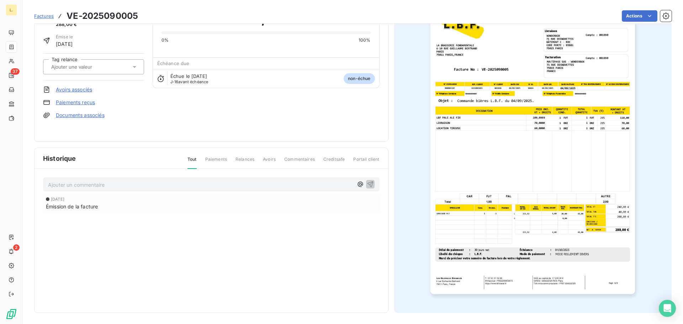
scroll to position [43, 0]
drag, startPoint x: 288, startPoint y: 50, endPoint x: 302, endPoint y: 46, distance: 15.3
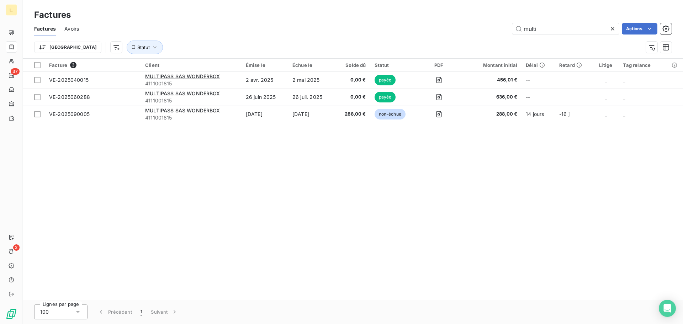
drag, startPoint x: 539, startPoint y: 27, endPoint x: 506, endPoint y: 28, distance: 33.4
click at [506, 28] on div "multi Actions" at bounding box center [379, 28] width 584 height 11
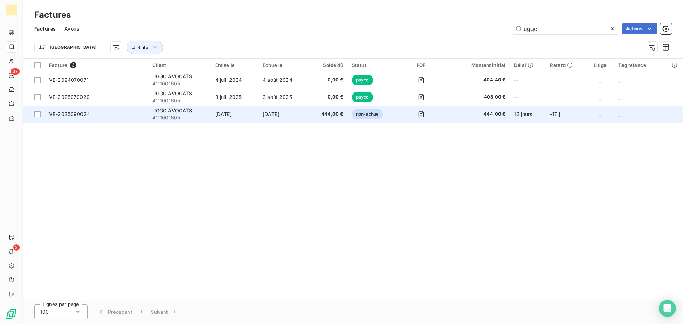
type input "uggc"
click at [196, 115] on span "4111001605" at bounding box center [179, 117] width 54 height 7
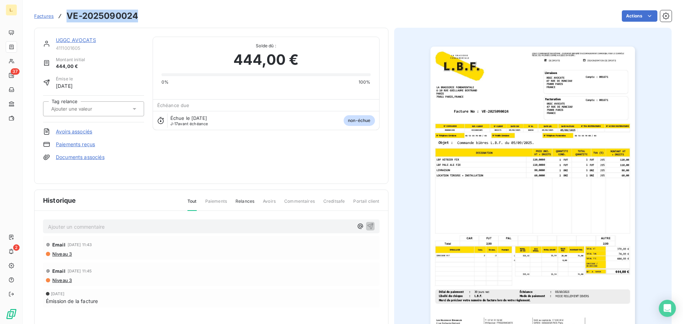
drag, startPoint x: 139, startPoint y: 19, endPoint x: 67, endPoint y: 19, distance: 71.5
click at [67, 19] on div "Factures VE-2025090024 Actions" at bounding box center [352, 16] width 637 height 15
copy h3 "VE-2025090024"
drag, startPoint x: 425, startPoint y: 47, endPoint x: 440, endPoint y: 44, distance: 14.4
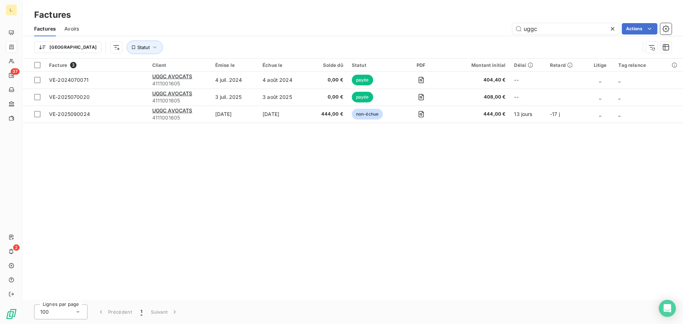
drag, startPoint x: 544, startPoint y: 30, endPoint x: 497, endPoint y: 32, distance: 46.3
click at [497, 32] on div "uggc Actions" at bounding box center [379, 28] width 584 height 11
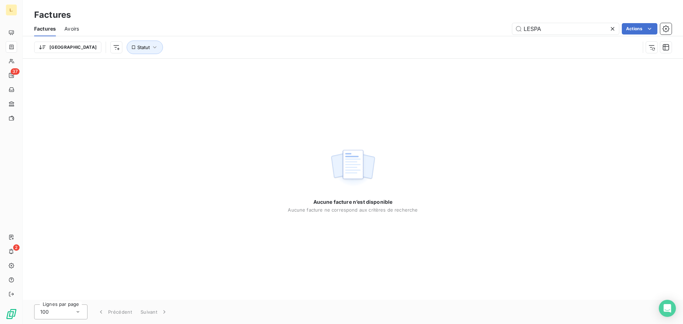
type input "LESPA"
click at [611, 30] on icon at bounding box center [613, 29] width 4 height 4
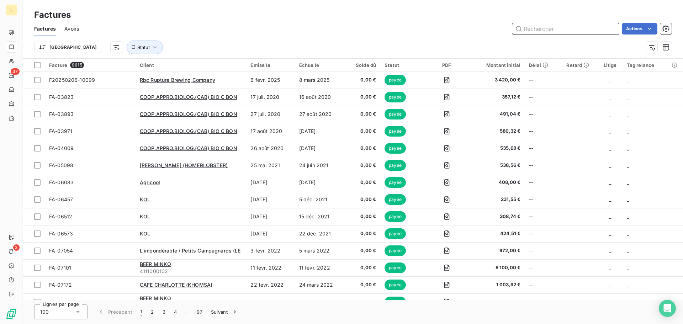
click at [550, 28] on input "text" at bounding box center [565, 28] width 107 height 11
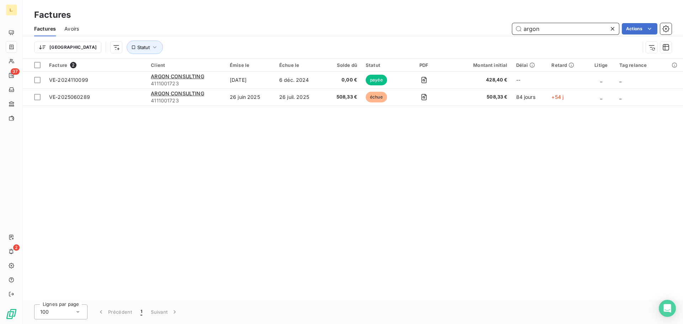
type input "argon"
drag, startPoint x: 539, startPoint y: 28, endPoint x: 513, endPoint y: 32, distance: 25.6
click at [513, 32] on input "argon" at bounding box center [565, 28] width 107 height 11
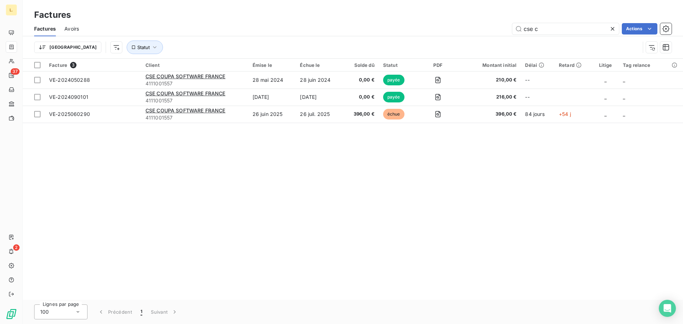
type input "cse c"
drag, startPoint x: 545, startPoint y: 32, endPoint x: 517, endPoint y: 32, distance: 27.7
click at [517, 32] on input "cse c" at bounding box center [565, 28] width 107 height 11
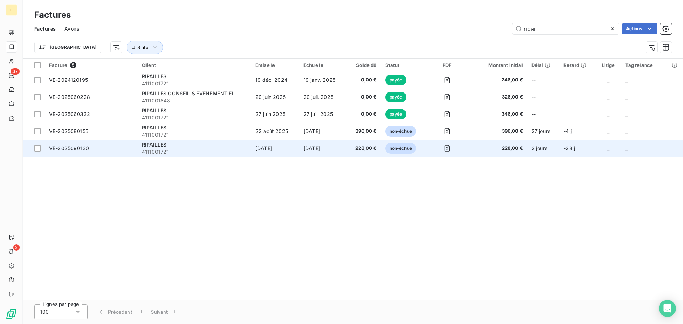
type input "ripail"
click at [201, 149] on span "4111001721" at bounding box center [194, 151] width 105 height 7
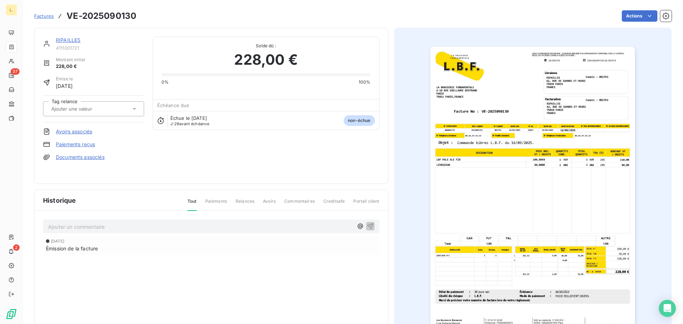
drag, startPoint x: 233, startPoint y: 28, endPoint x: 230, endPoint y: 30, distance: 4.1
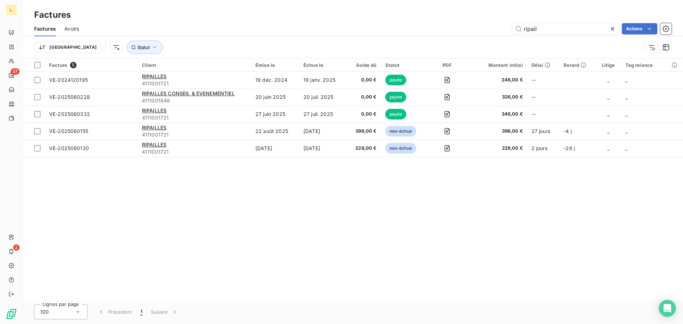
drag, startPoint x: 545, startPoint y: 23, endPoint x: 510, endPoint y: 28, distance: 35.6
click at [510, 28] on div "ripail Actions" at bounding box center [379, 28] width 584 height 11
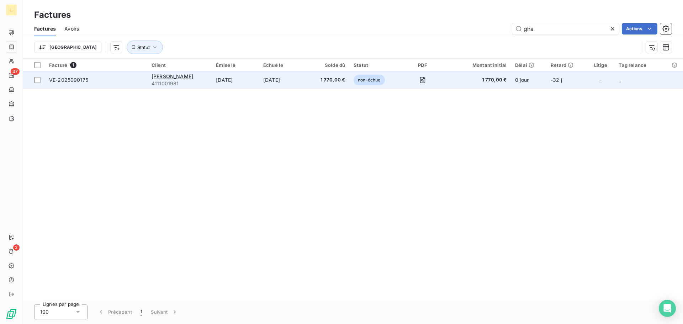
type input "gha"
click at [284, 82] on td "[DATE]" at bounding box center [283, 79] width 48 height 17
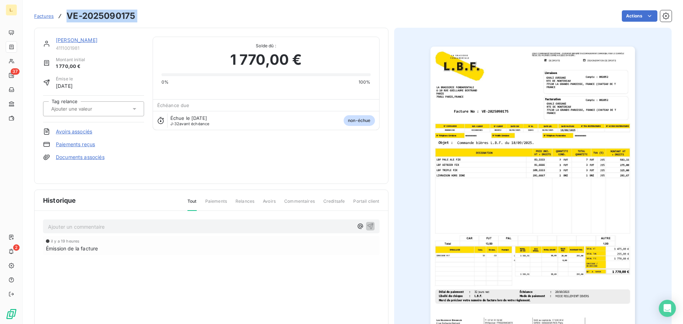
drag, startPoint x: 141, startPoint y: 18, endPoint x: 68, endPoint y: 20, distance: 72.6
click at [68, 20] on div "Factures VE-2025090175 Actions" at bounding box center [352, 16] width 637 height 15
copy section "VE-2025090175 Actions"
